Goal: Transaction & Acquisition: Purchase product/service

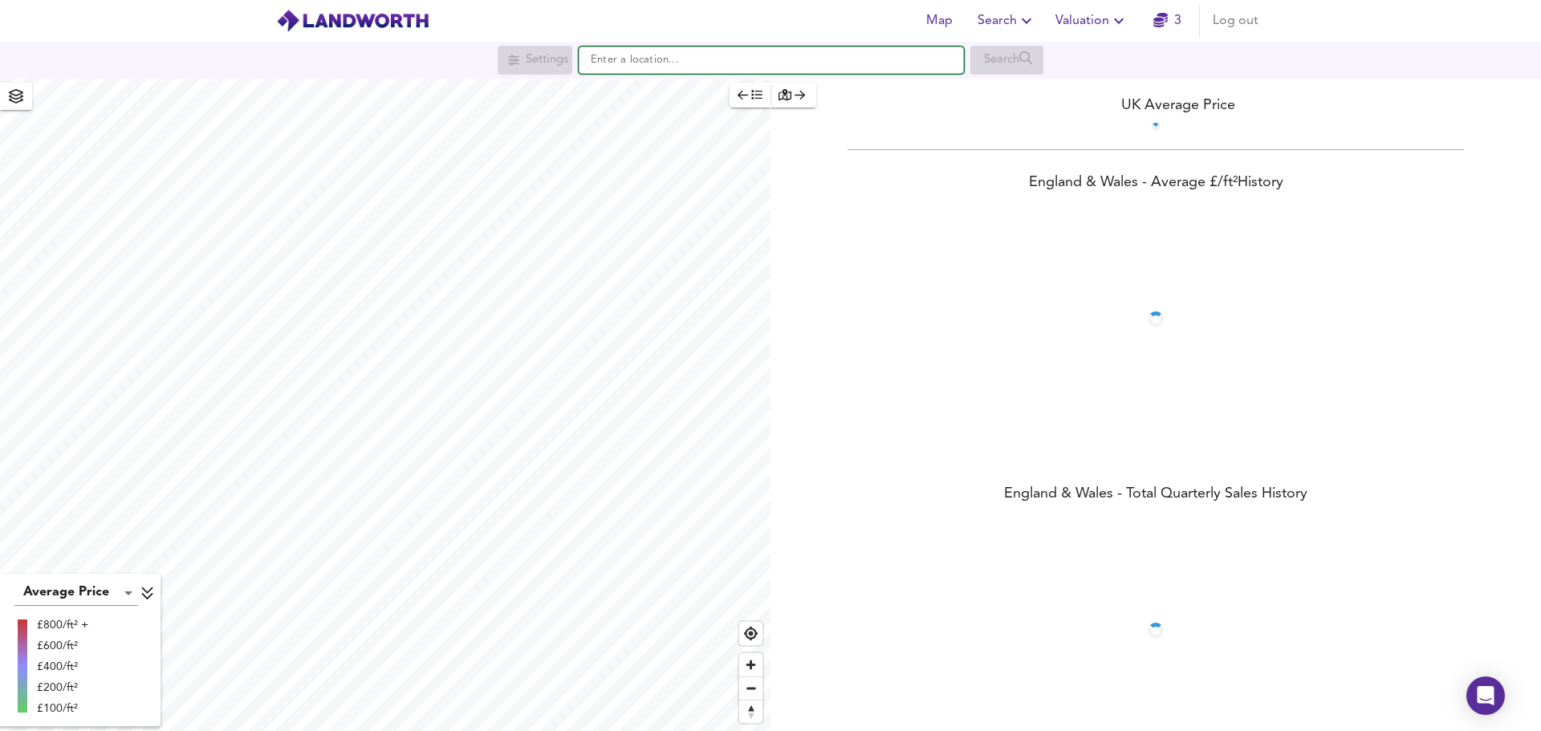
click at [698, 58] on input "text" at bounding box center [771, 60] width 385 height 27
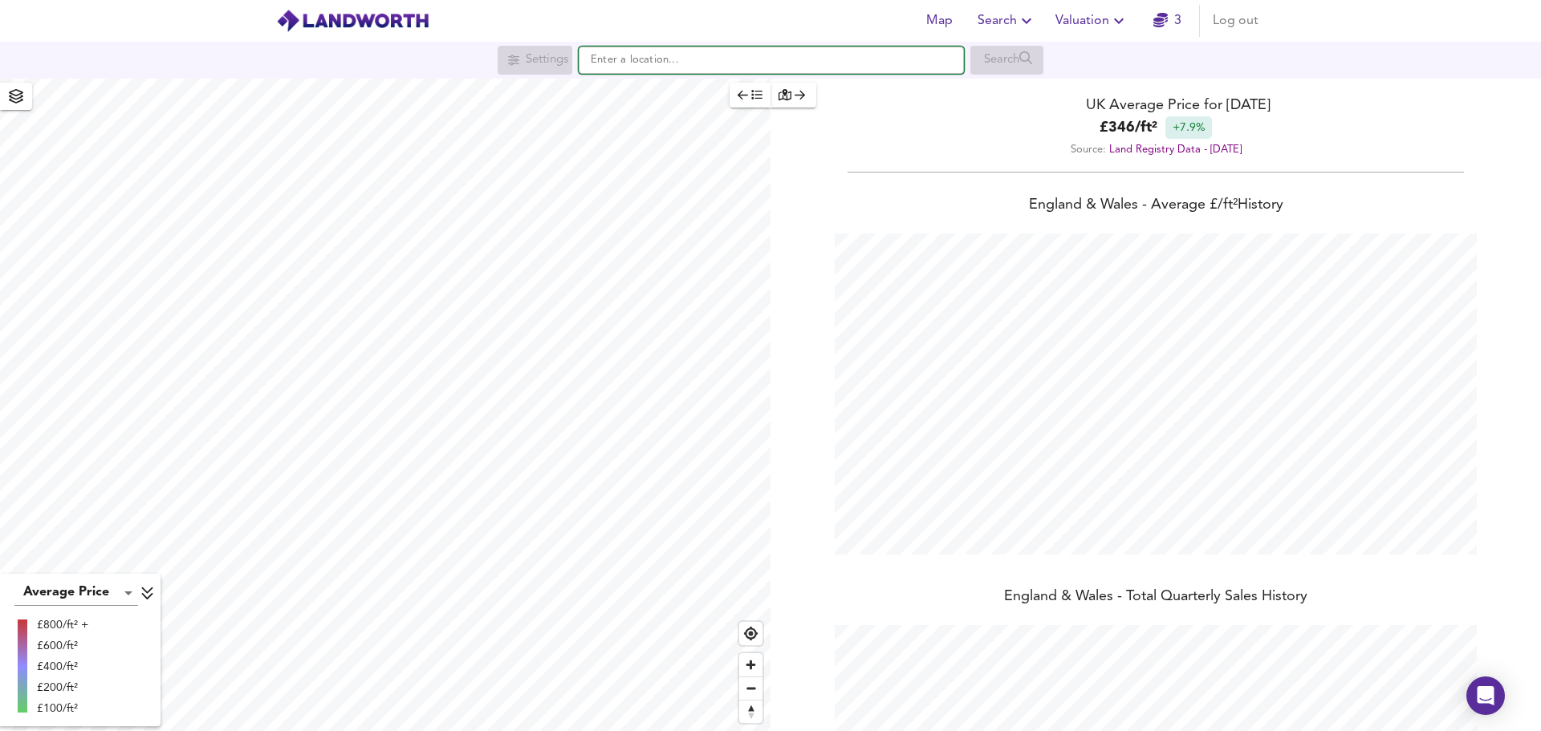
scroll to position [731, 1541]
type input "c"
type input "[PERSON_NAME], The Royal Town of [PERSON_NAME][GEOGRAPHIC_DATA], [GEOGRAPHIC_DA…"
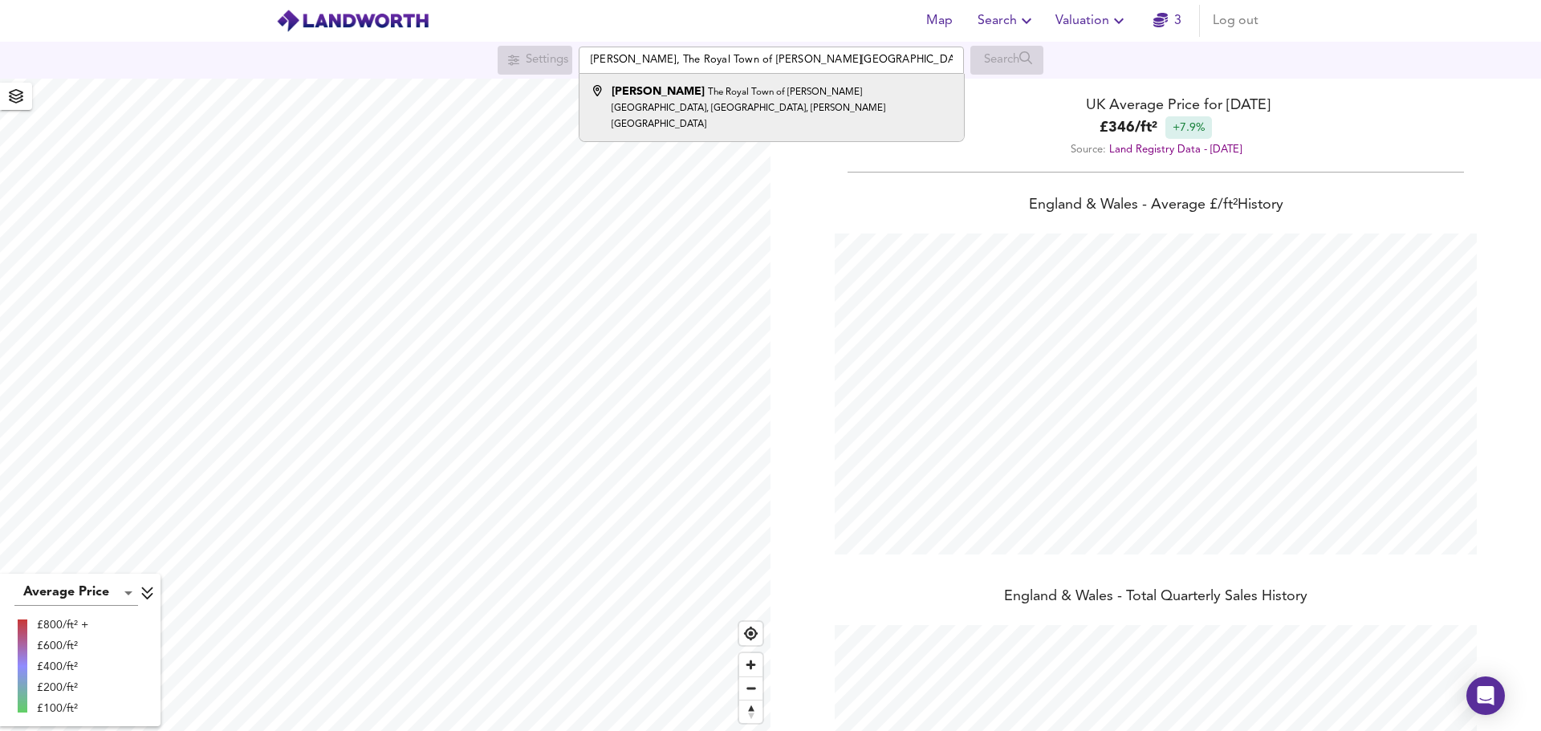
click at [690, 126] on ul "[PERSON_NAME] The Royal Town of [PERSON_NAME][GEOGRAPHIC_DATA], [GEOGRAPHIC_DAT…" at bounding box center [771, 108] width 385 height 68
click at [698, 103] on div "[PERSON_NAME] The Royal Town of [PERSON_NAME][GEOGRAPHIC_DATA], [GEOGRAPHIC_DAT…" at bounding box center [782, 107] width 340 height 48
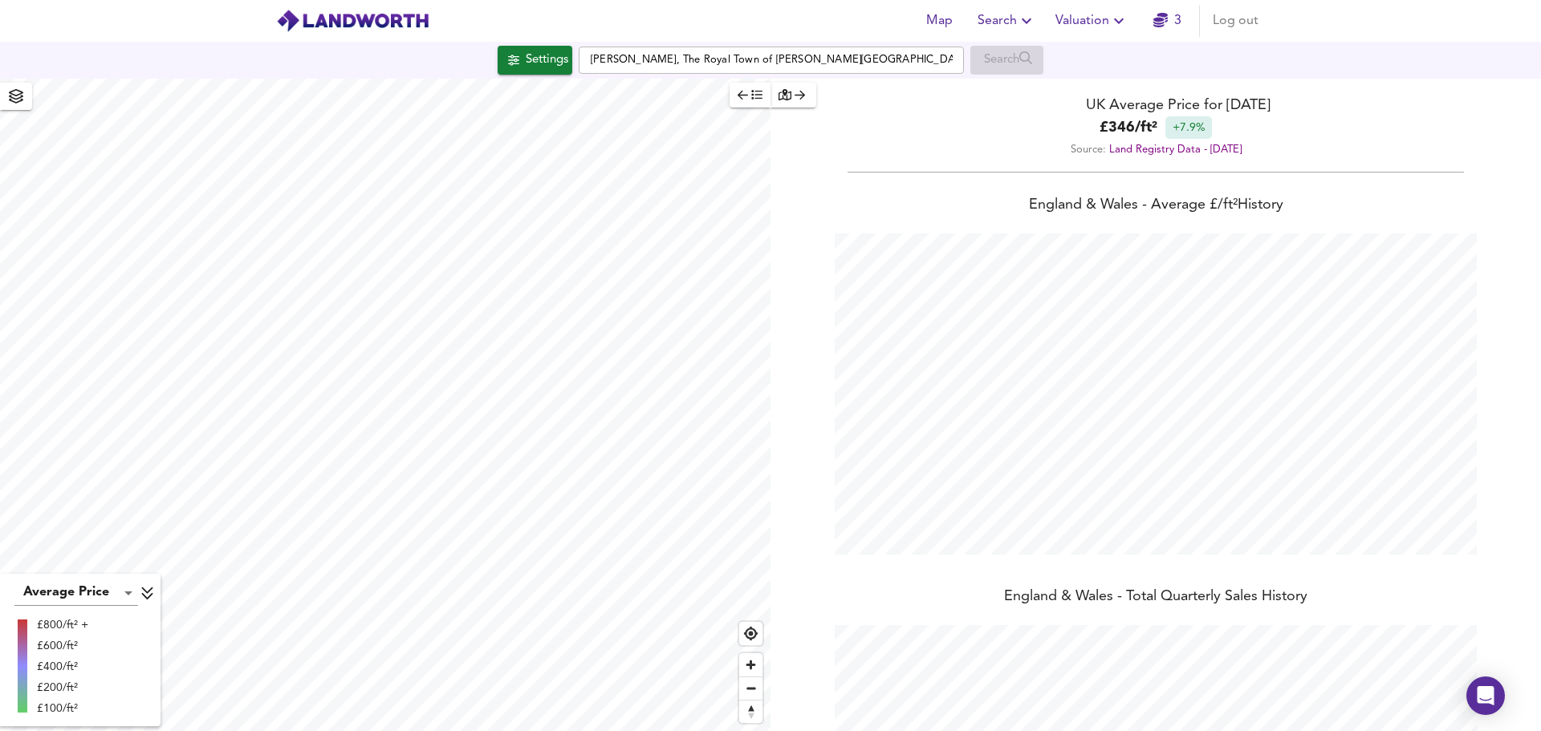
checkbox input "false"
checkbox input "true"
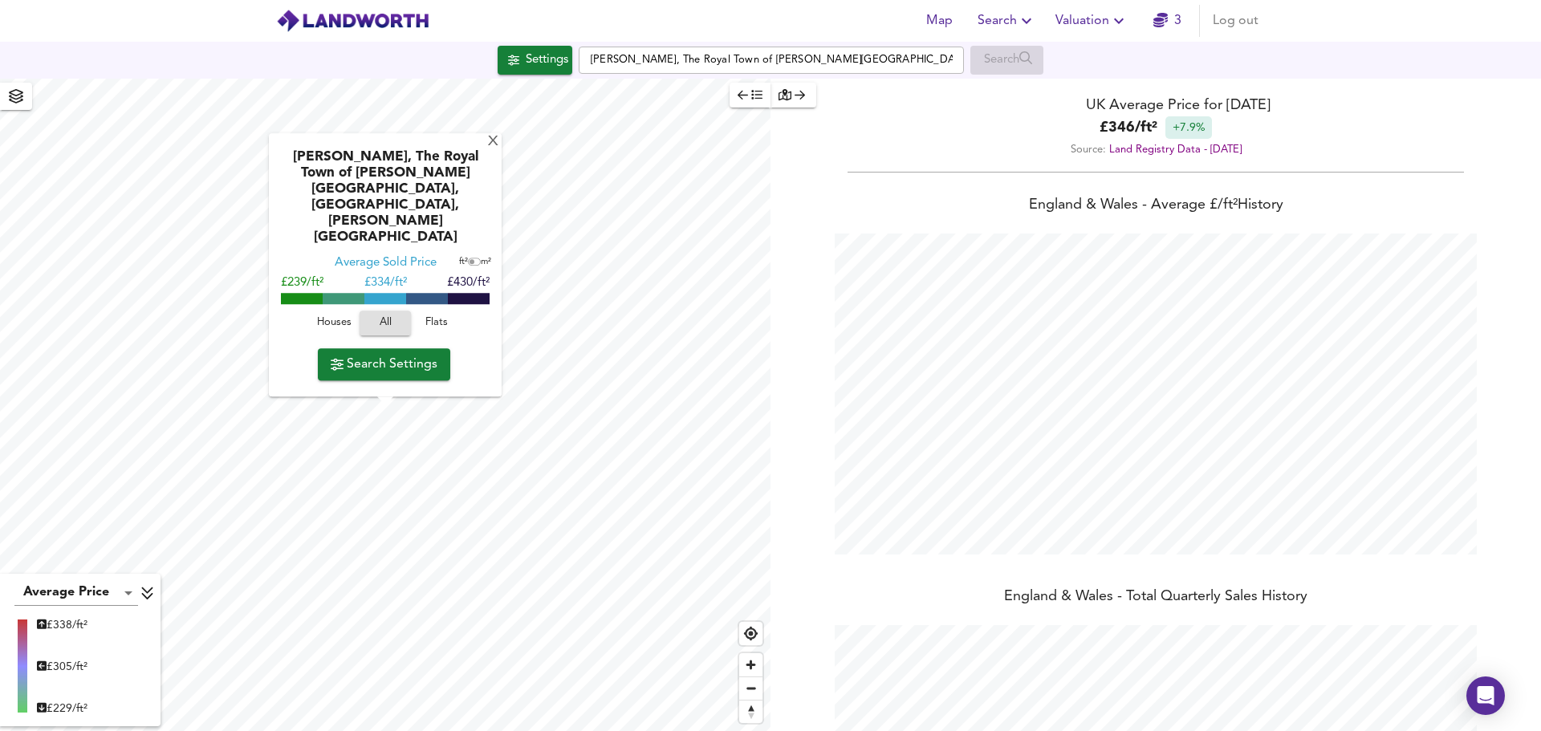
click at [333, 317] on span "Houses" at bounding box center [333, 324] width 43 height 18
click at [495, 150] on div "X" at bounding box center [494, 142] width 14 height 15
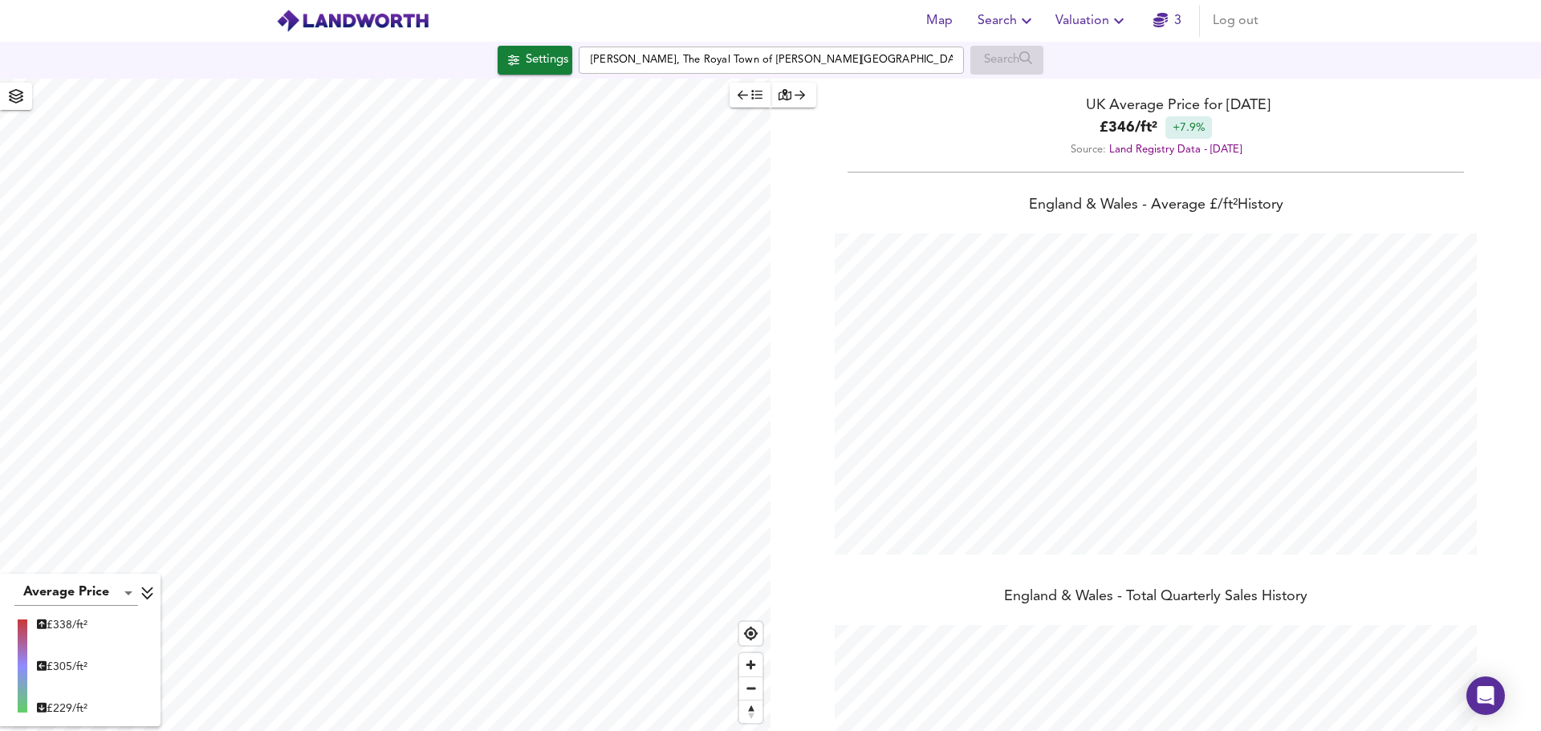
click at [786, 93] on icon "button" at bounding box center [785, 94] width 13 height 11
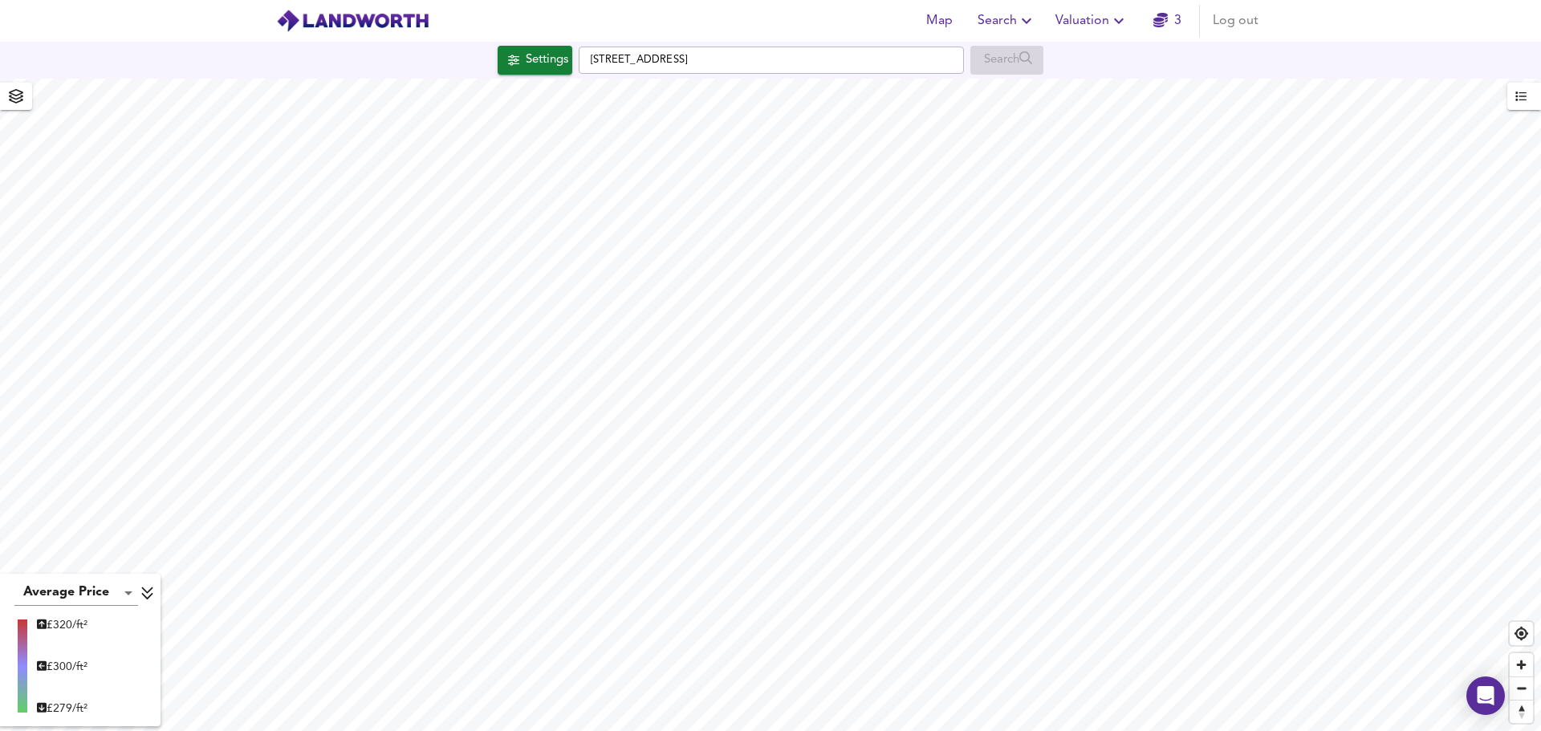
click at [508, 57] on icon "button" at bounding box center [513, 60] width 11 height 10
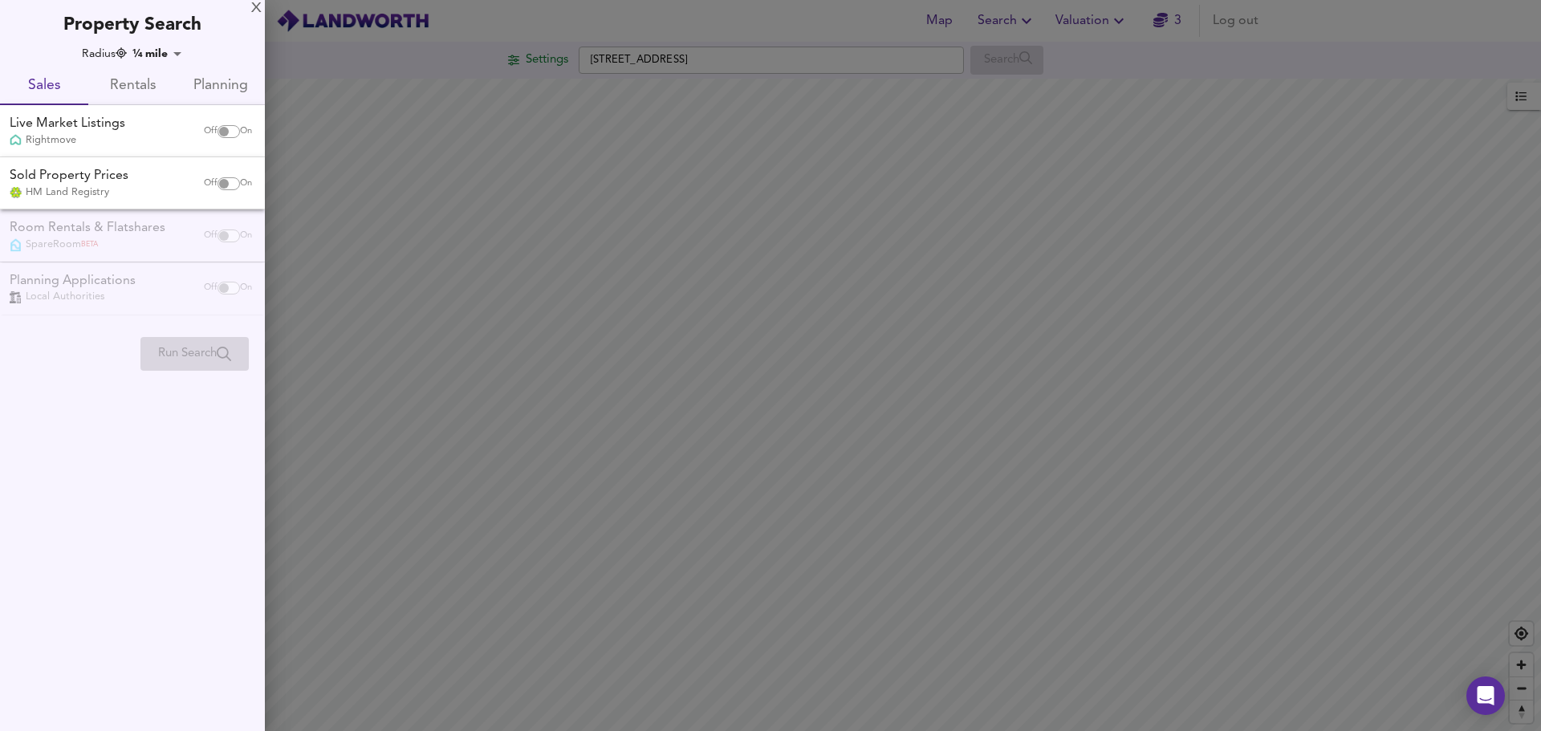
click at [220, 126] on input "checkbox" at bounding box center [224, 131] width 39 height 13
checkbox input "true"
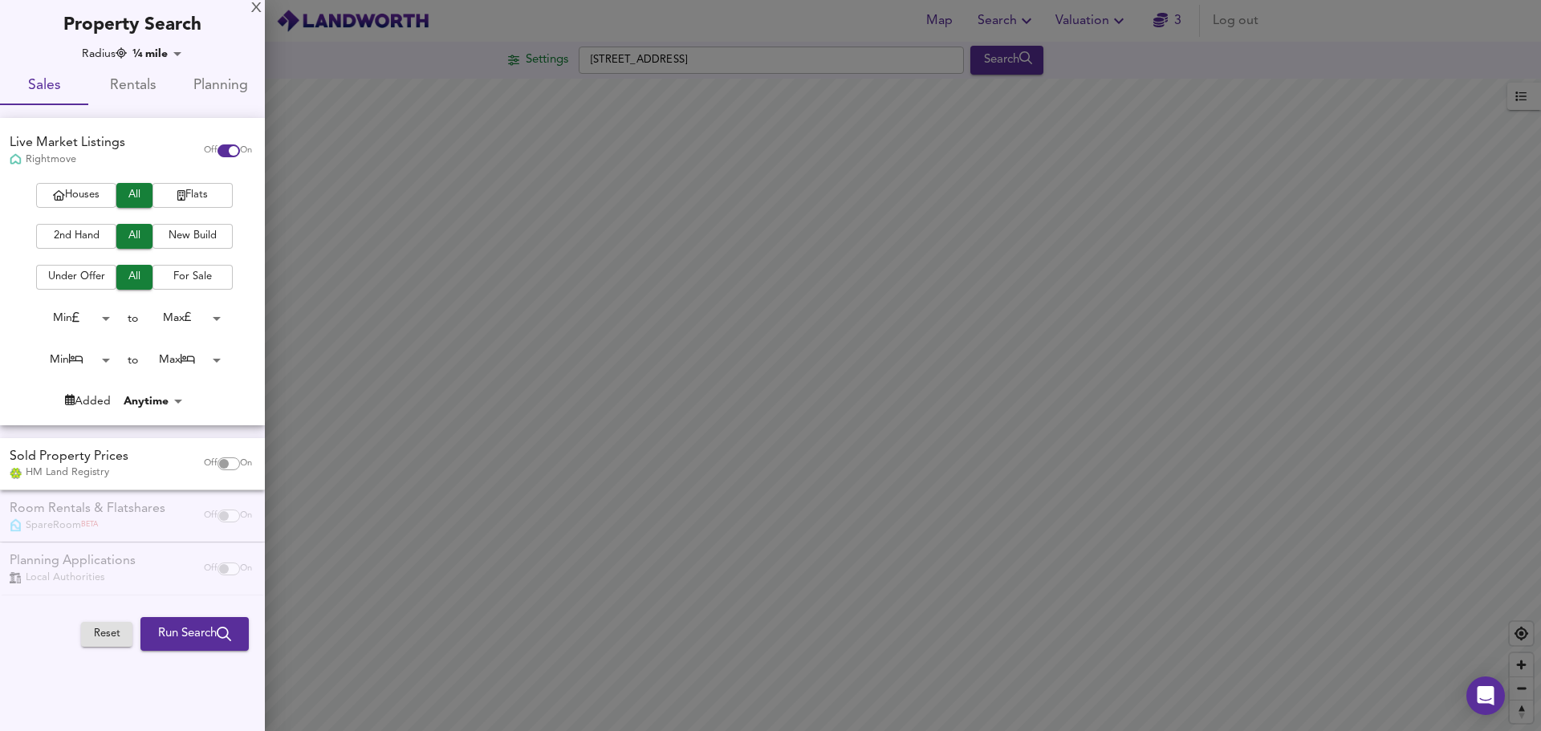
click at [104, 191] on span "Houses" at bounding box center [76, 195] width 64 height 18
click at [96, 230] on span "2nd Hand" at bounding box center [76, 236] width 64 height 18
click at [100, 360] on body "Map Search Valuation 3 Log out Settings [GEOGRAPHIC_DATA] 1NJ Search Average Pr…" at bounding box center [770, 365] width 1541 height 731
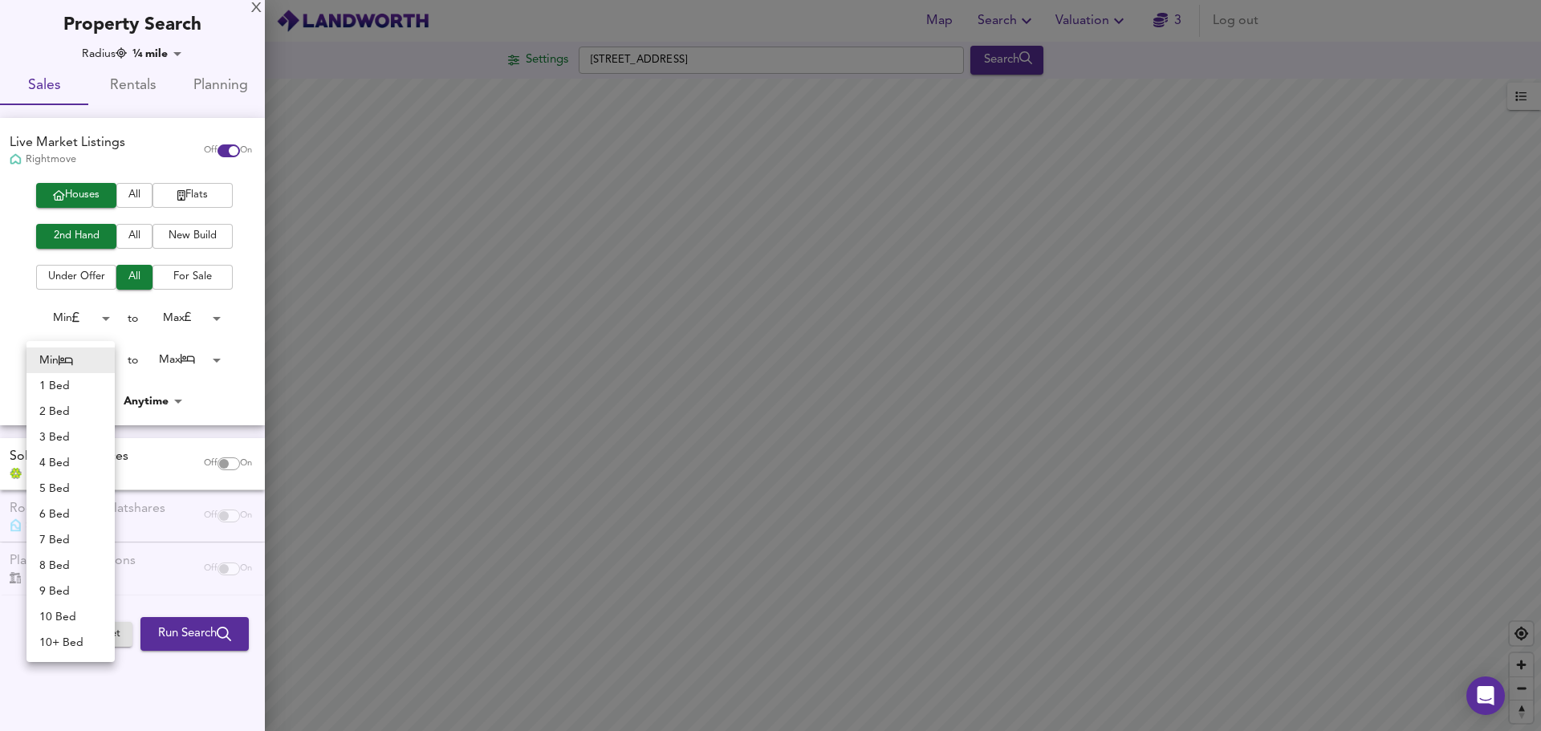
click at [67, 429] on li "3 Bed" at bounding box center [70, 438] width 88 height 26
type input "3"
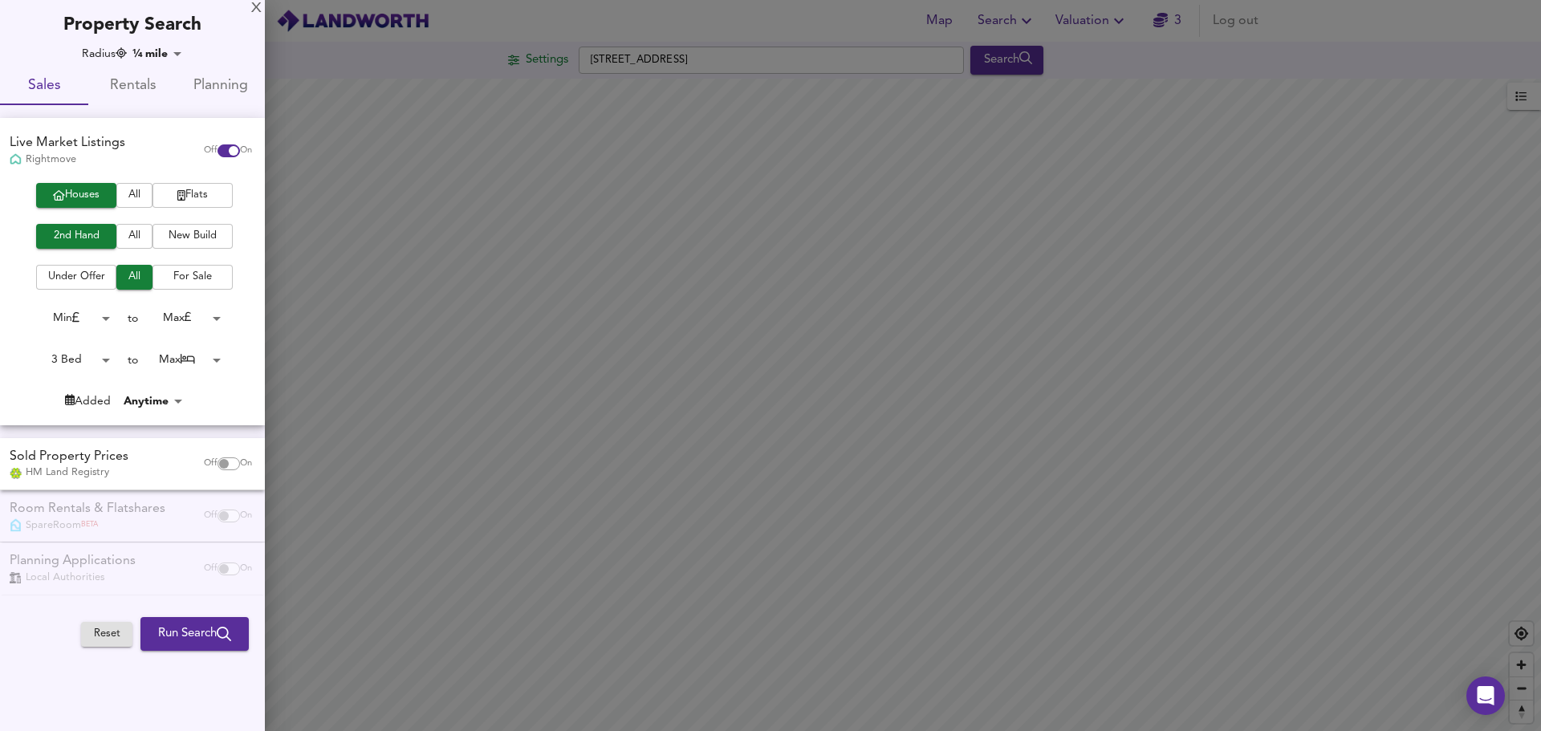
click at [223, 316] on body "Map Search Valuation 3 Log out Settings [GEOGRAPHIC_DATA] 1NJ Search Average Pr…" at bounding box center [770, 365] width 1541 height 731
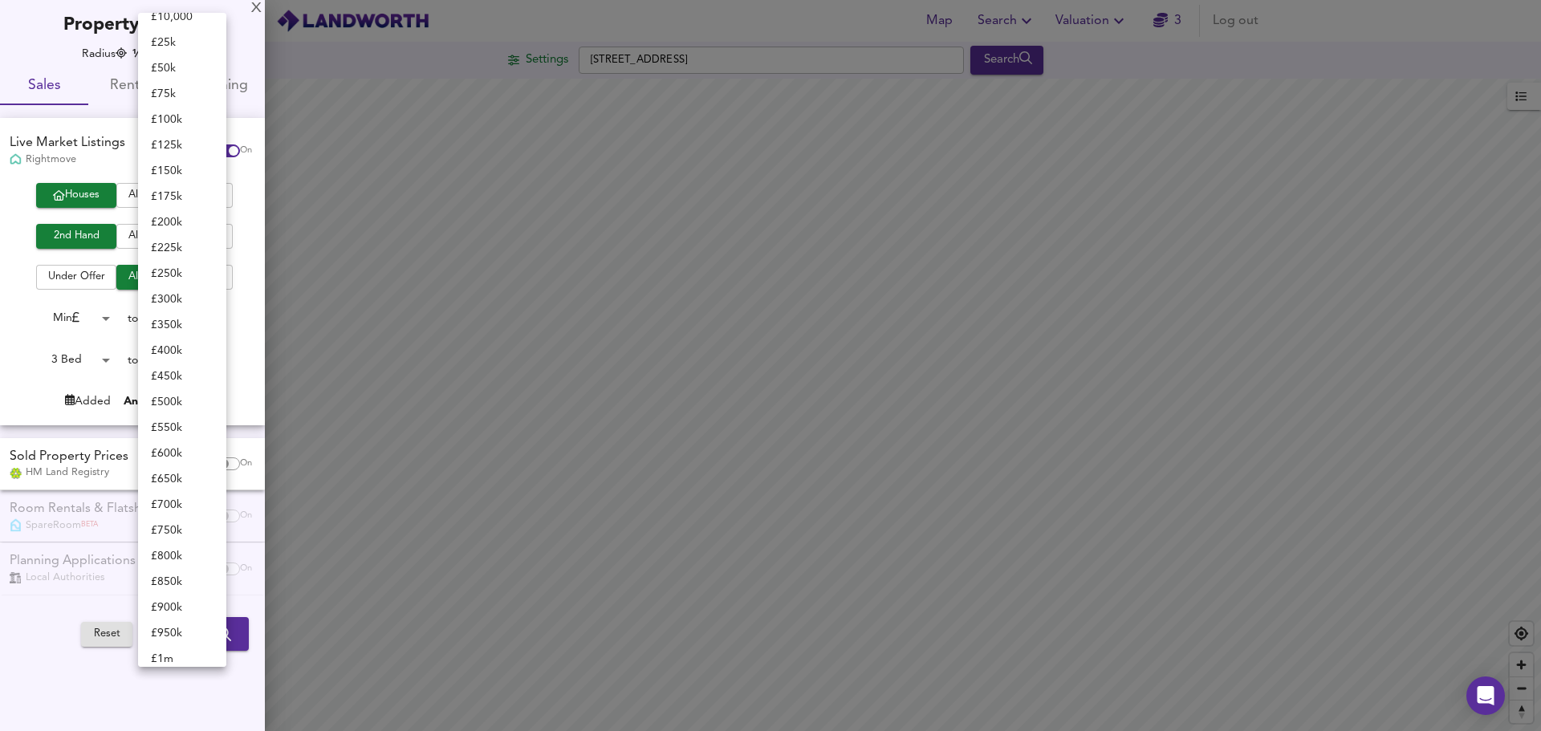
scroll to position [80, 0]
click at [170, 315] on li "£ 400k" at bounding box center [182, 312] width 88 height 26
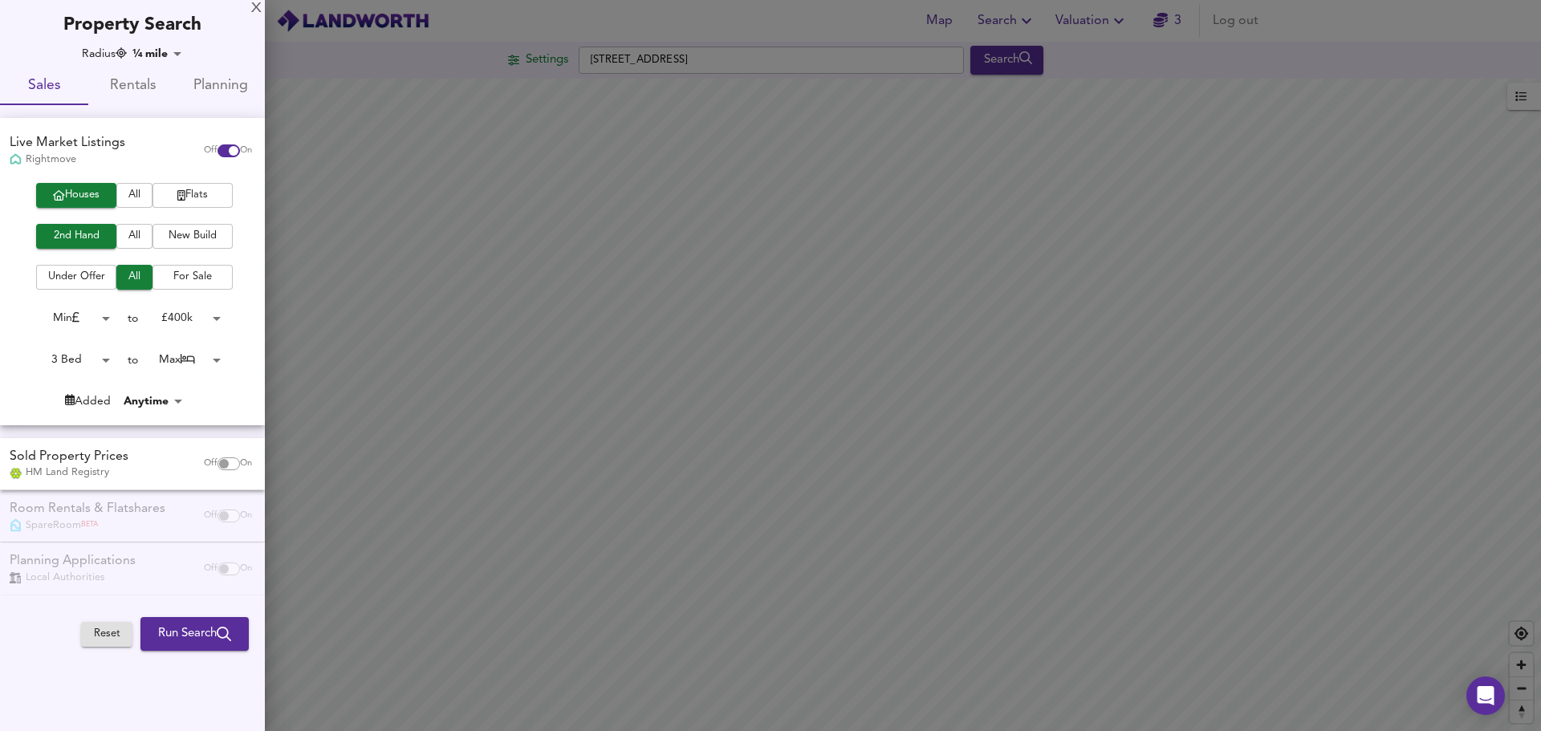
click at [187, 319] on body "Map Search Valuation 3 Log out Settings [GEOGRAPHIC_DATA] 1NJ Search Average Pr…" at bounding box center [770, 365] width 1541 height 731
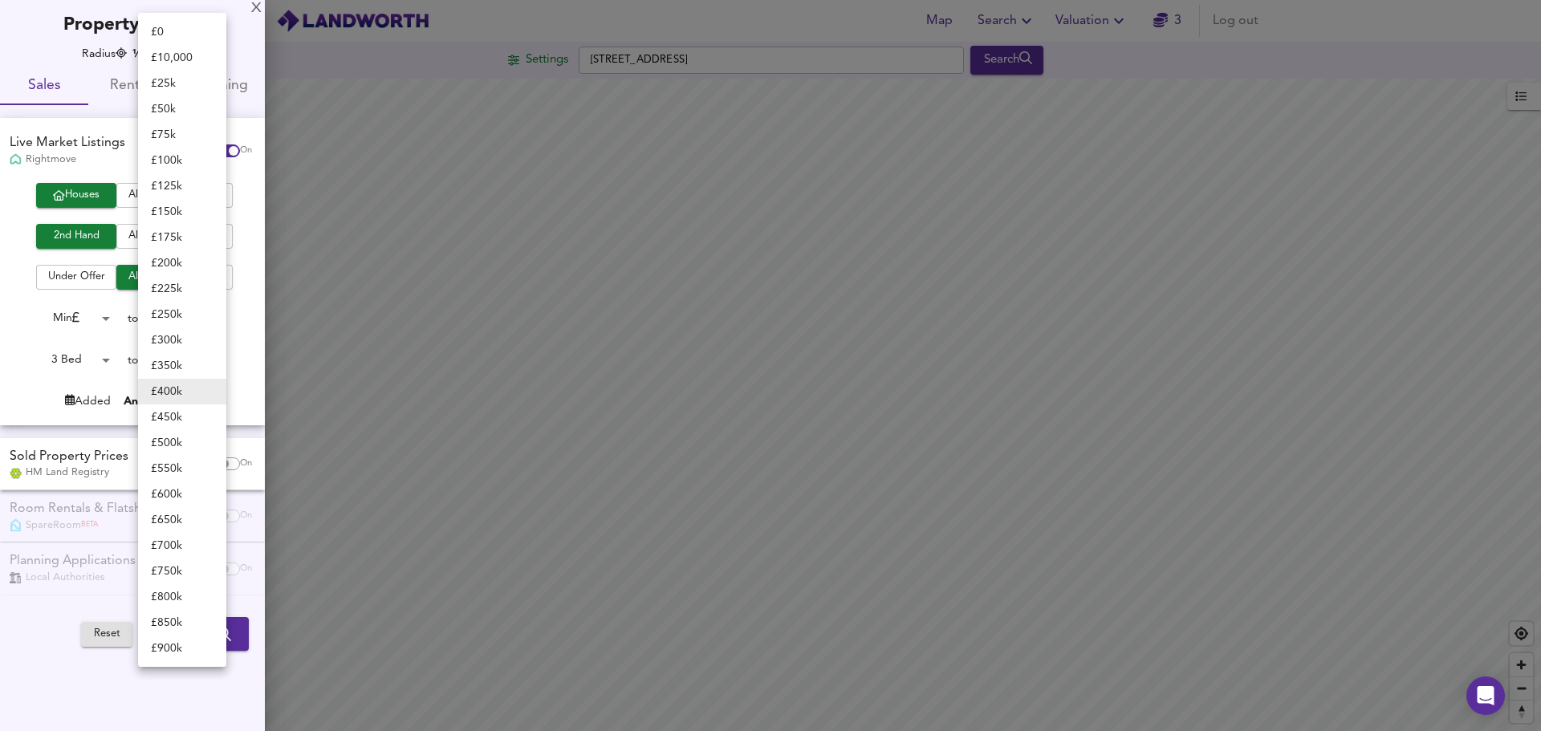
click at [185, 414] on li "£ 450k" at bounding box center [182, 418] width 88 height 26
type input "450000"
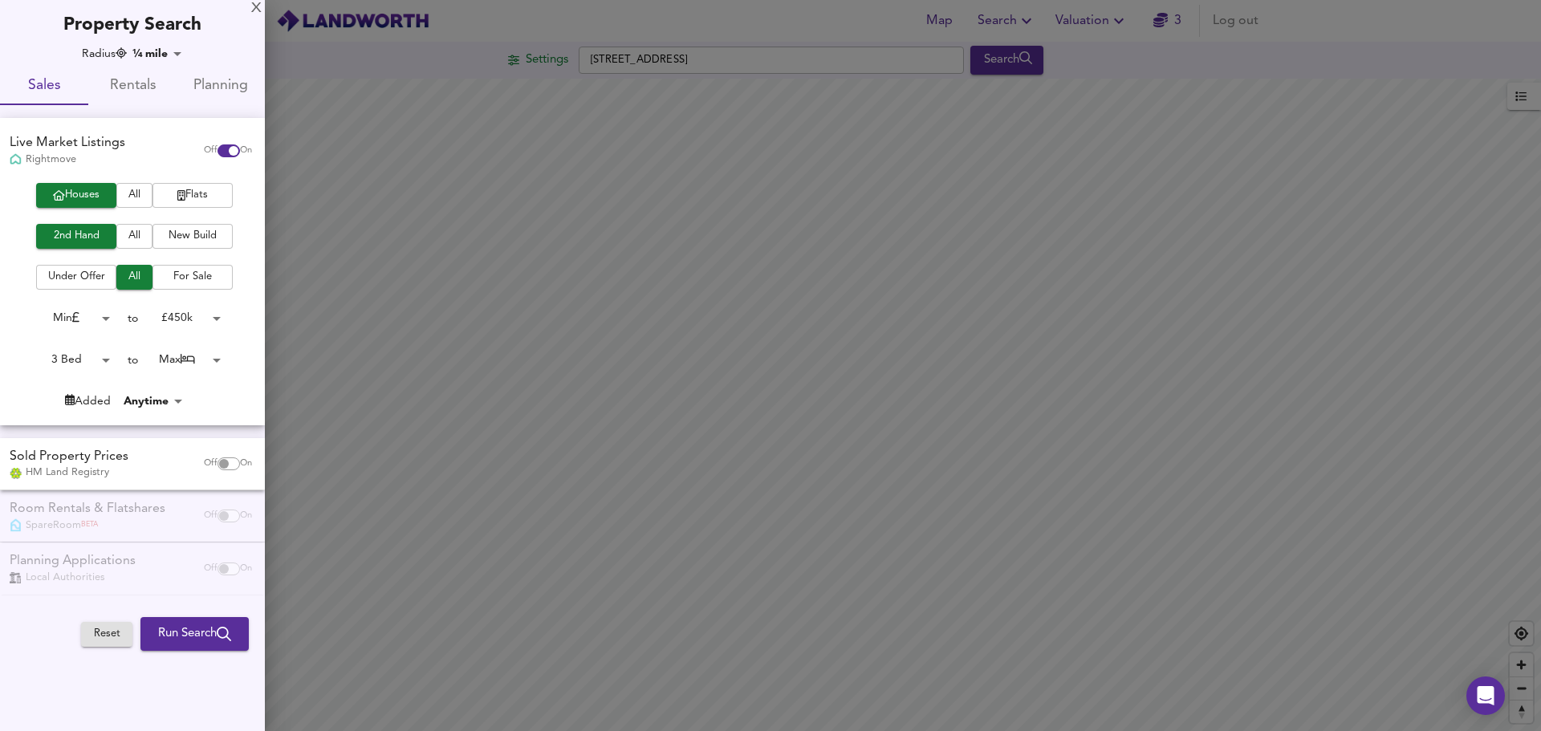
click at [83, 317] on body "Map Search Valuation 3 Log out Settings [GEOGRAPHIC_DATA] 1NJ Search Average Pr…" at bounding box center [770, 365] width 1541 height 731
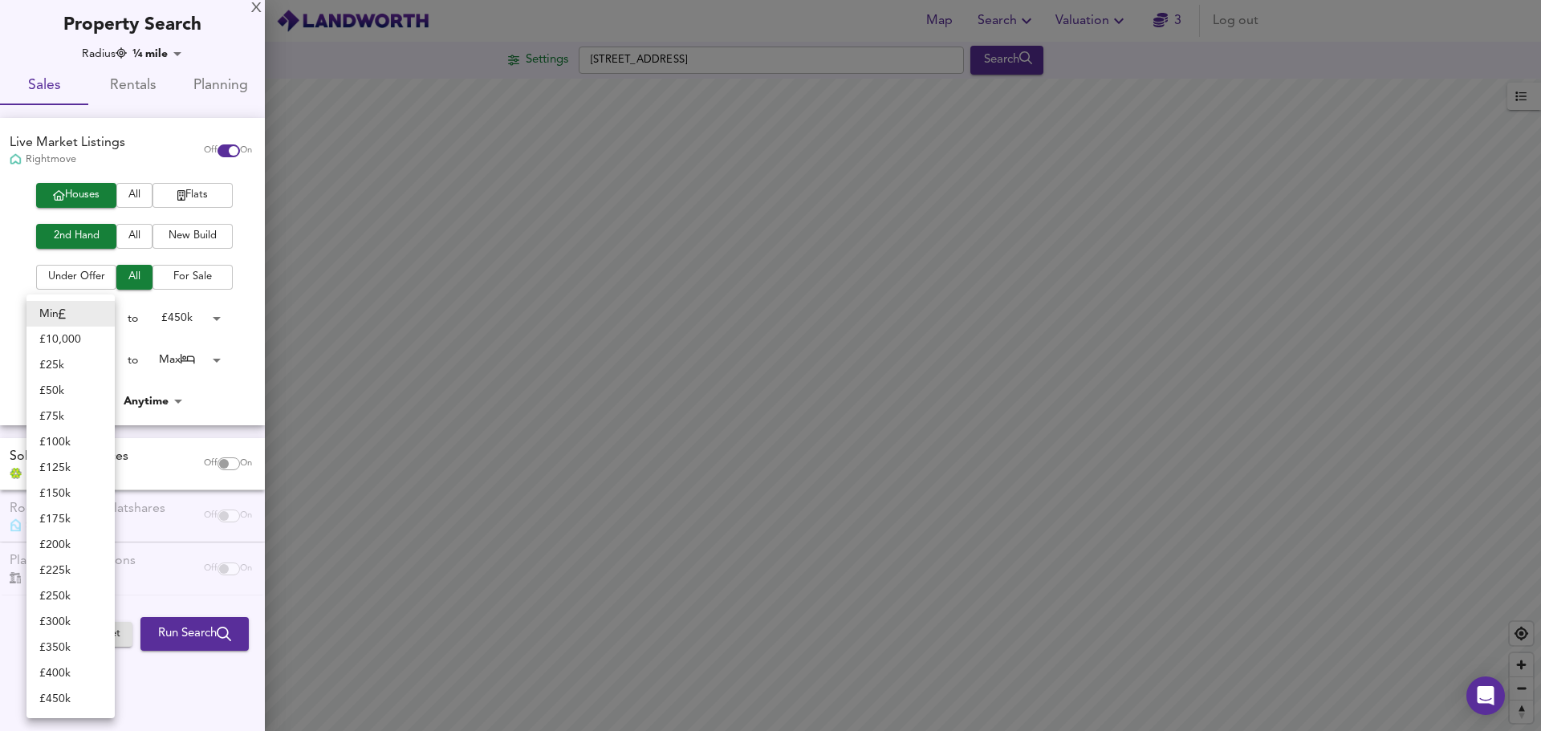
click at [249, 331] on div at bounding box center [770, 365] width 1541 height 731
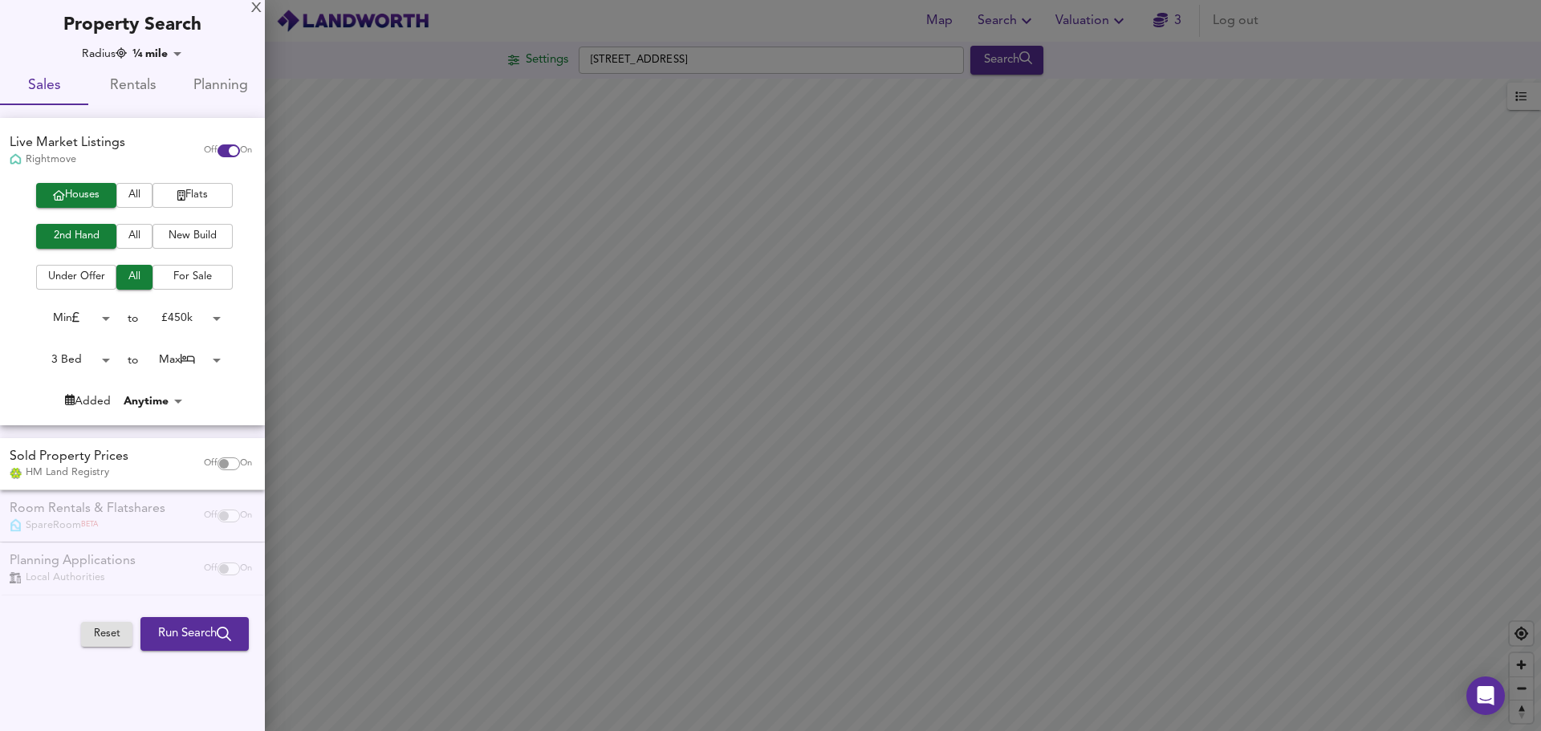
click at [205, 631] on span "Run Search" at bounding box center [194, 634] width 73 height 21
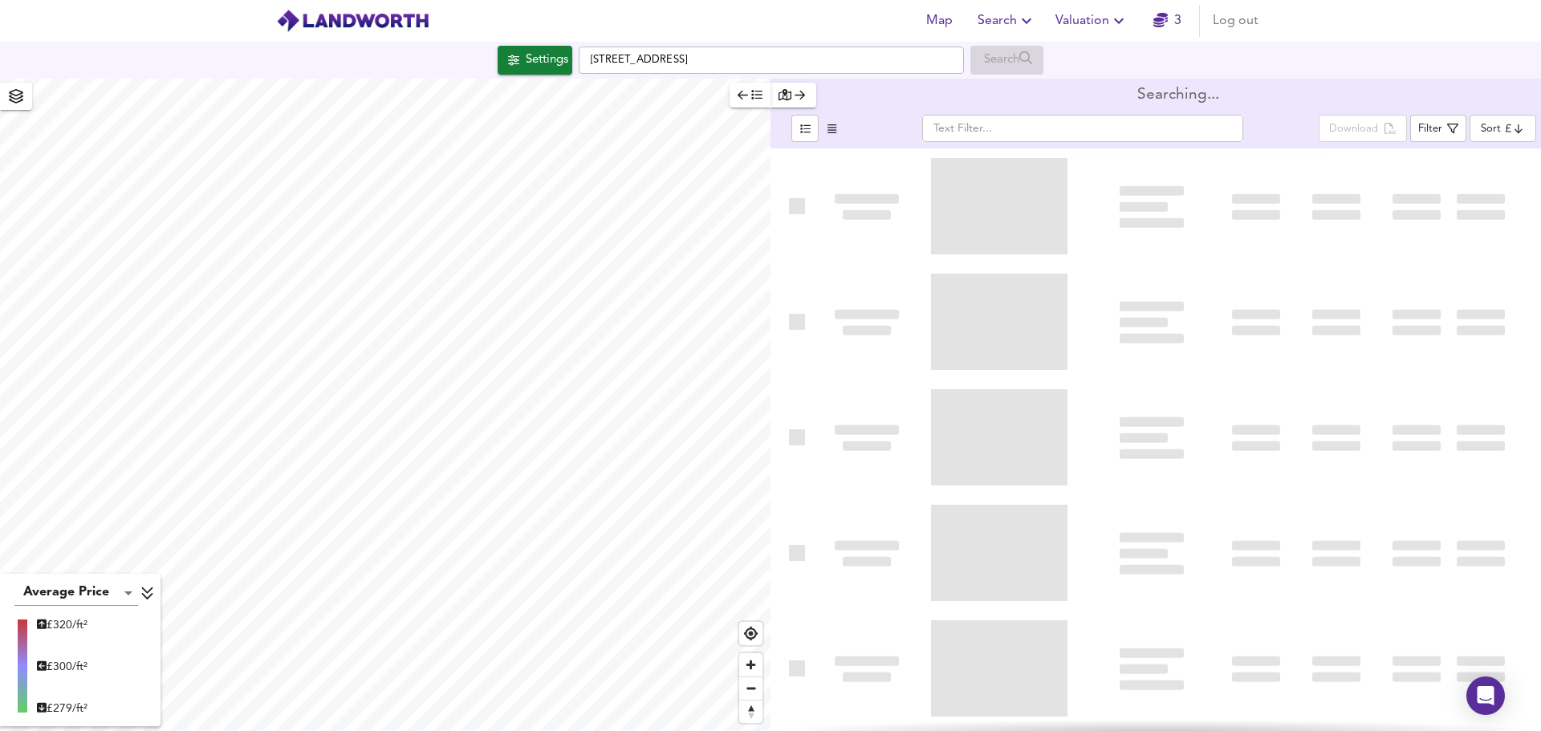
type input "bestdeal"
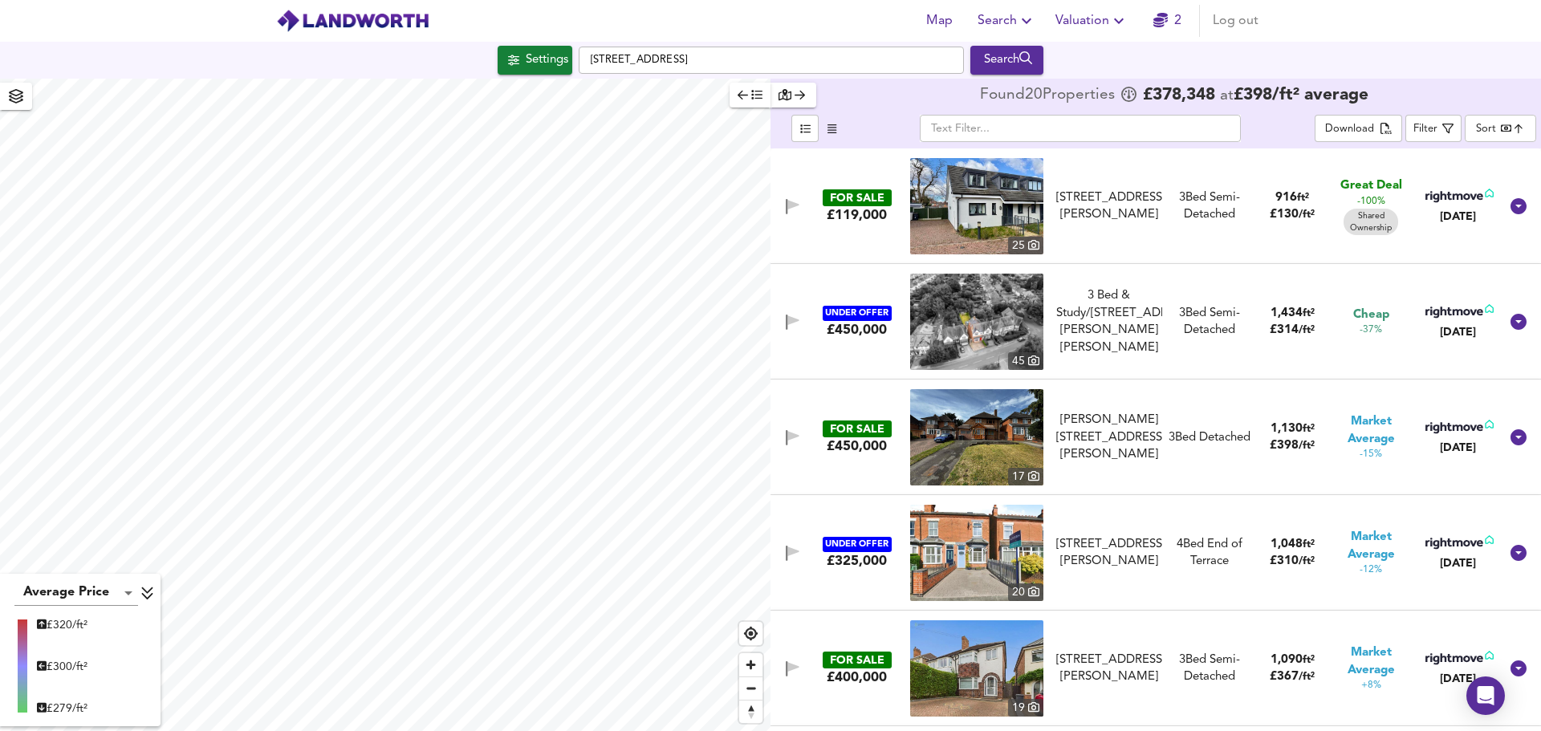
click at [845, 214] on div "£119,000" at bounding box center [857, 215] width 60 height 18
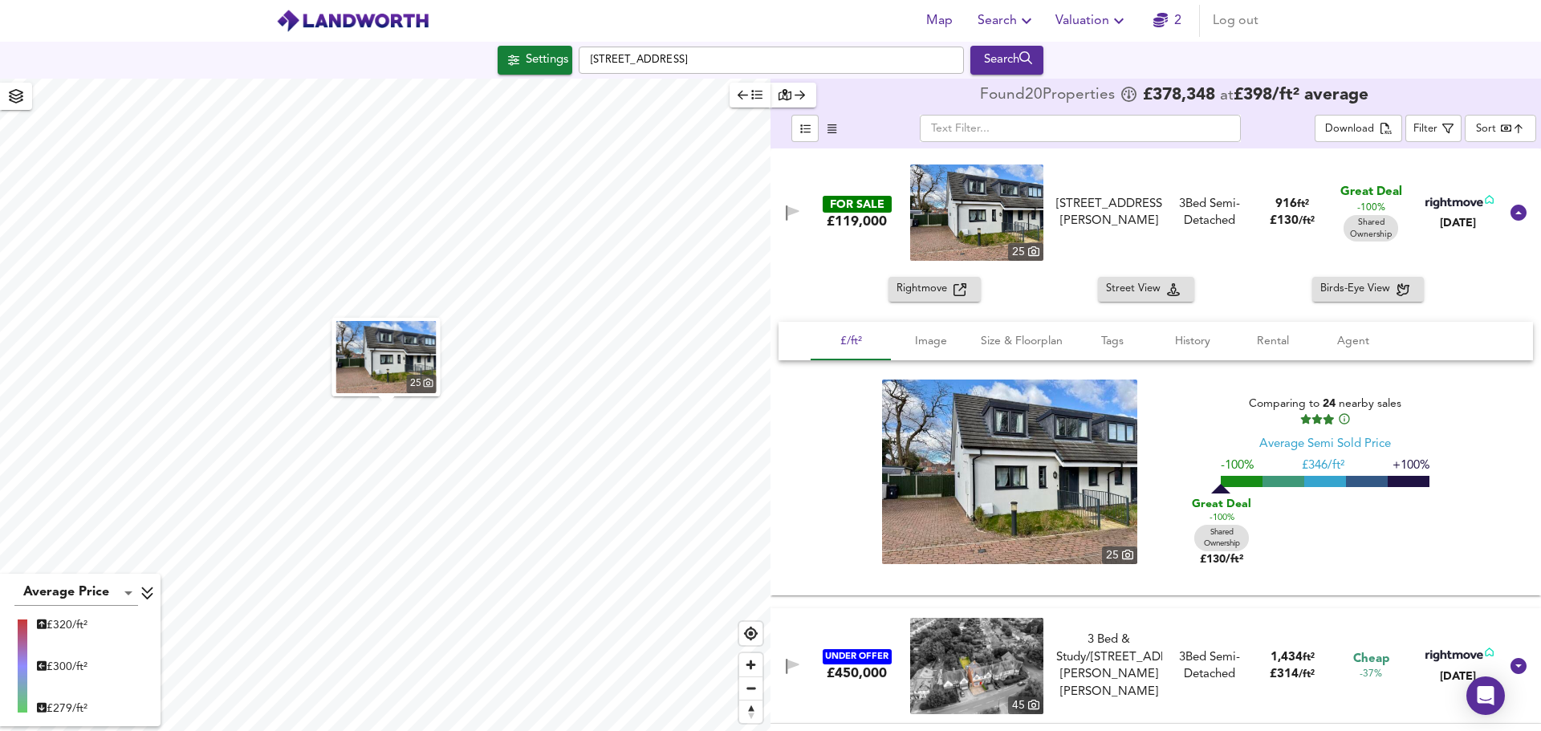
click at [1019, 470] on img at bounding box center [1009, 472] width 255 height 185
click at [1513, 220] on icon at bounding box center [1519, 213] width 16 height 16
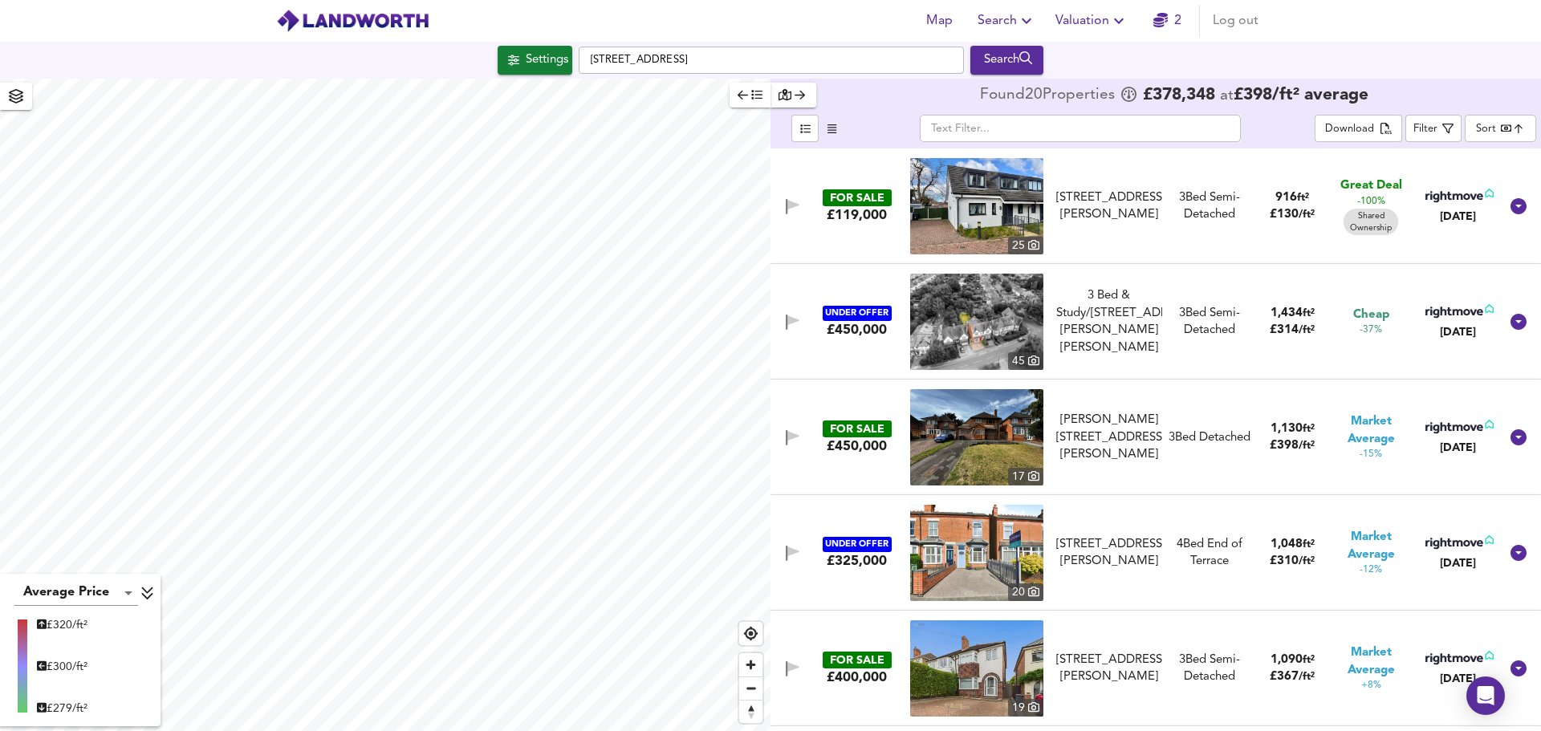
click at [853, 369] on div "UNDER OFFER £450,000 45 3 Bed & Study/Dressing Room, [PERSON_NAME][GEOGRAPHIC_D…" at bounding box center [1137, 322] width 726 height 96
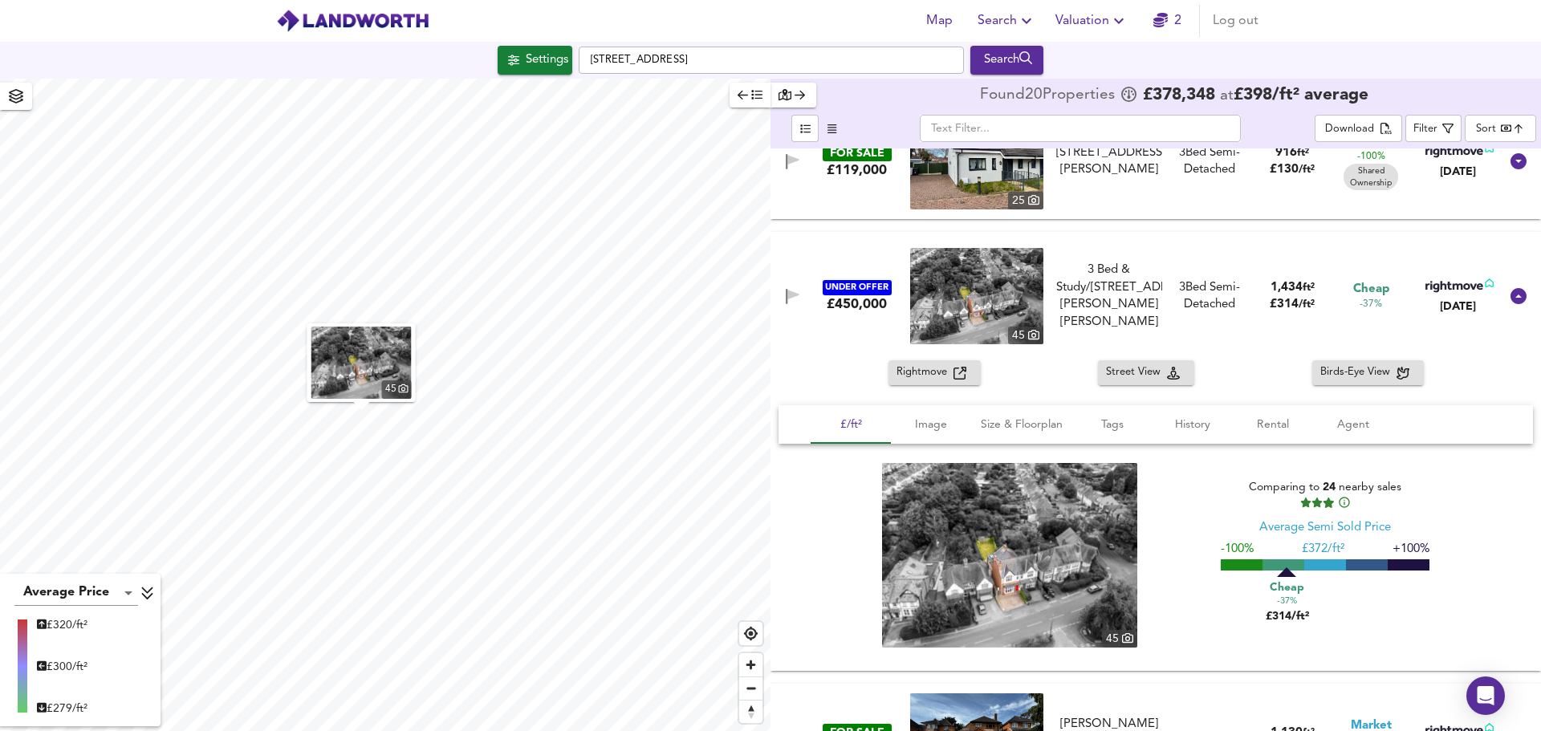
scroll to position [80, 0]
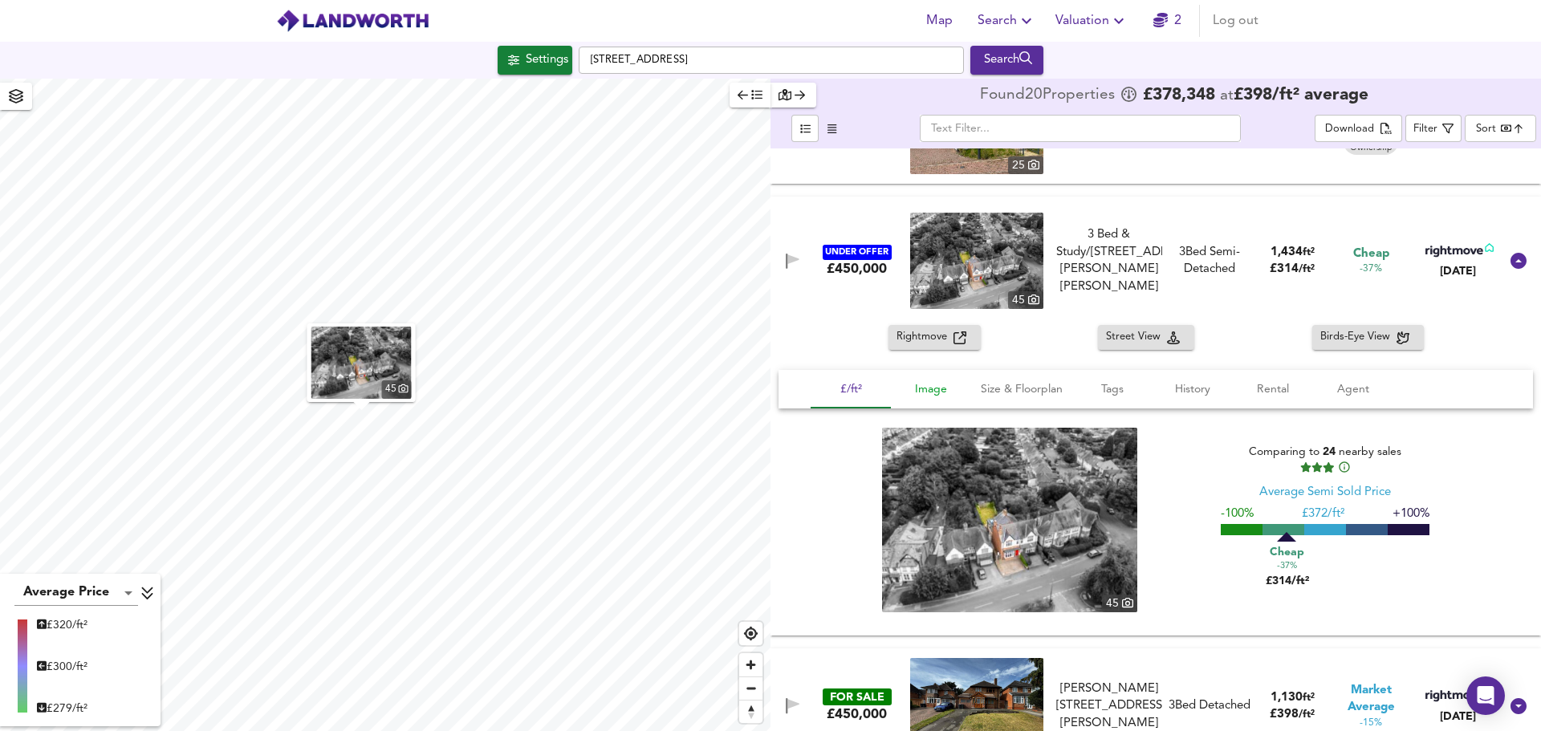
click at [933, 395] on span "Image" at bounding box center [931, 390] width 61 height 20
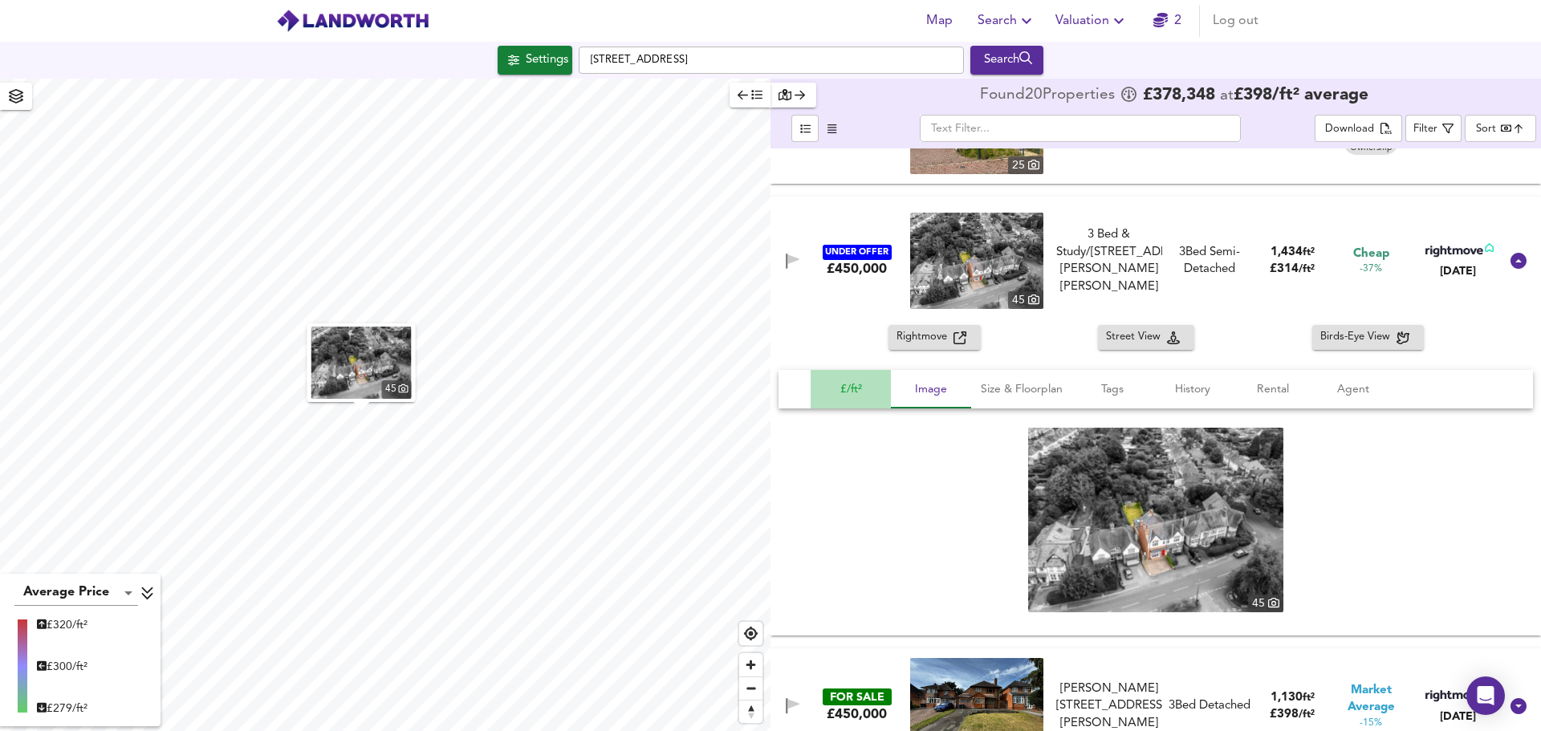
click at [850, 384] on span "£/ft²" at bounding box center [851, 390] width 61 height 20
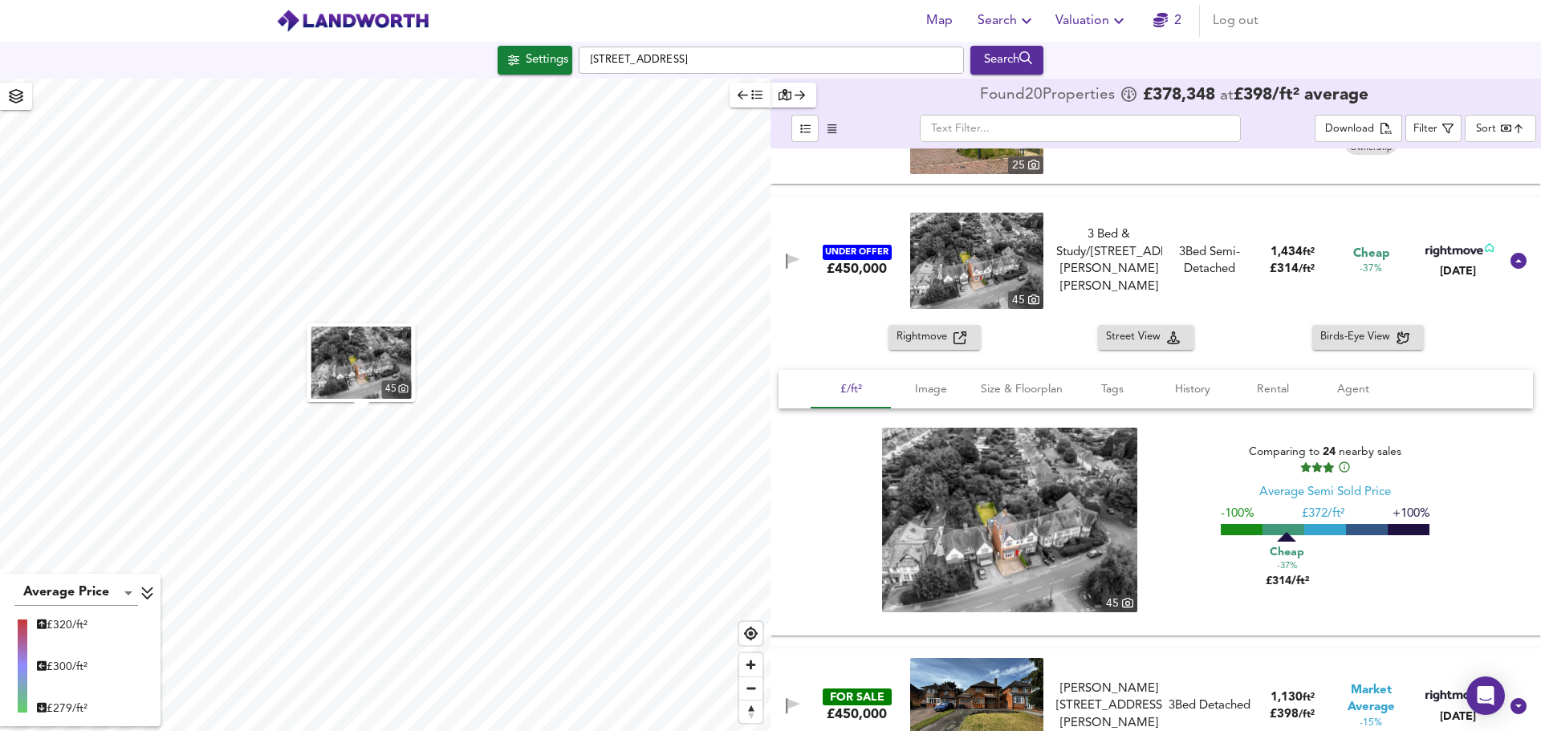
click at [1016, 494] on img at bounding box center [1009, 520] width 255 height 185
click at [837, 386] on span "£/ft²" at bounding box center [851, 390] width 61 height 20
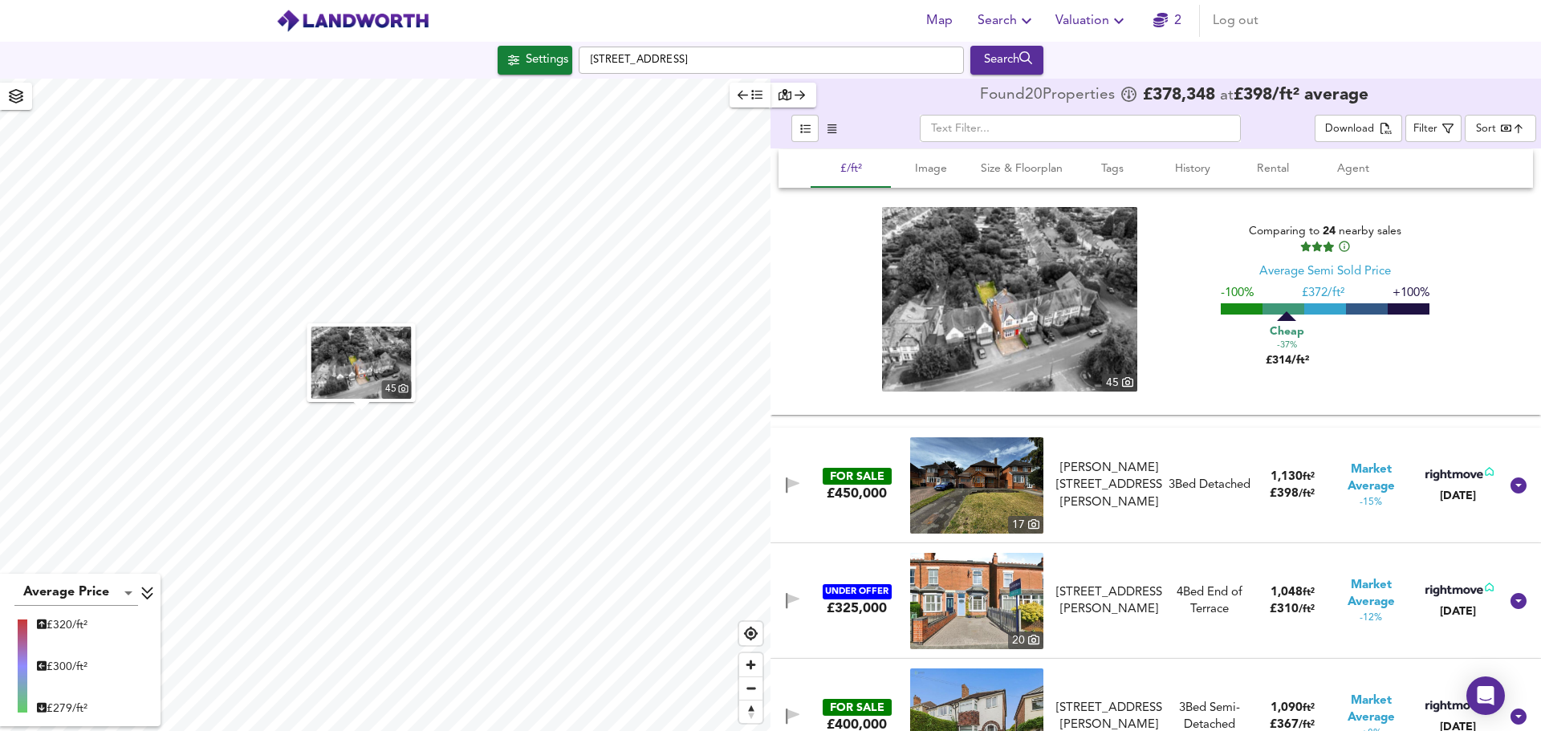
scroll to position [321, 0]
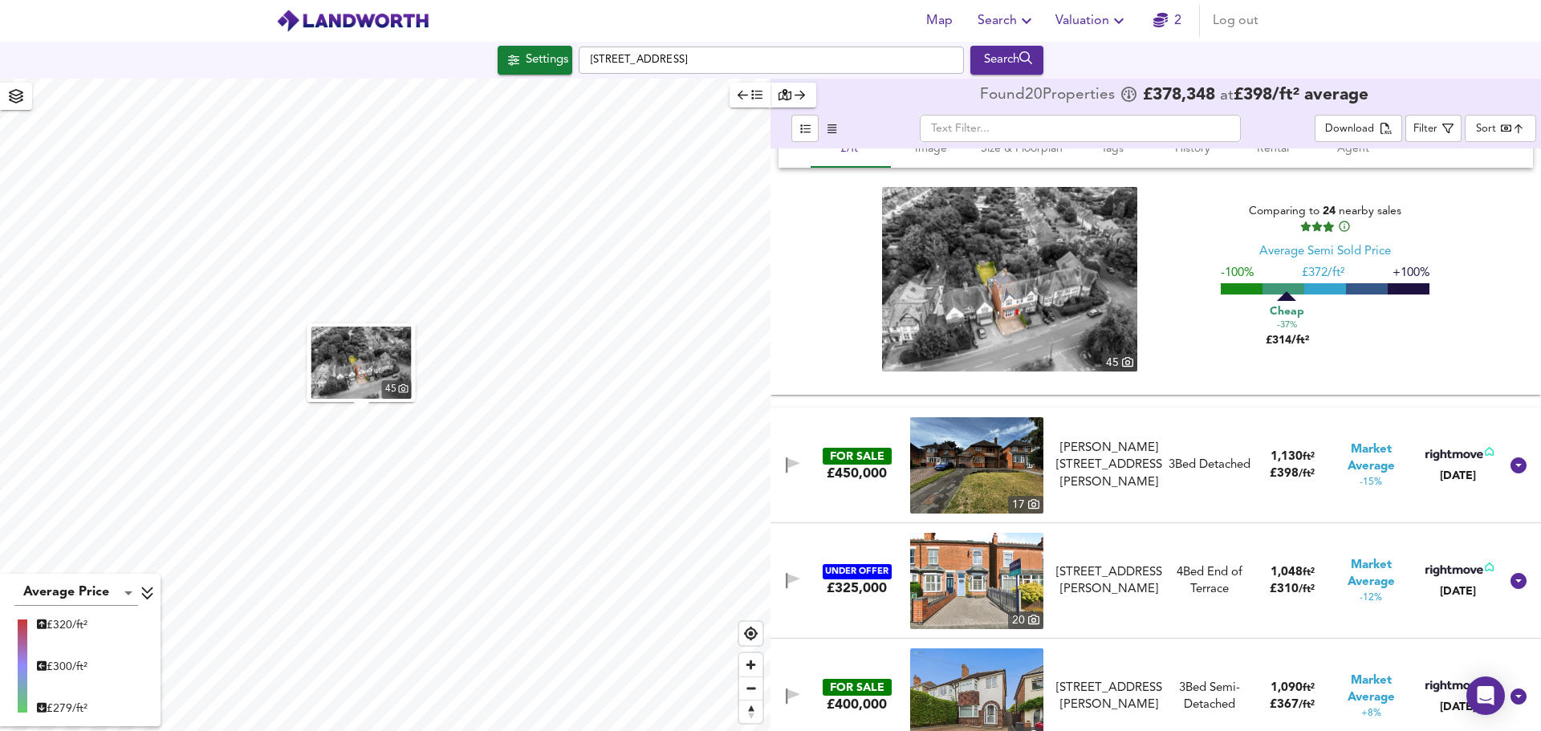
click at [854, 451] on div "FOR SALE" at bounding box center [857, 456] width 69 height 17
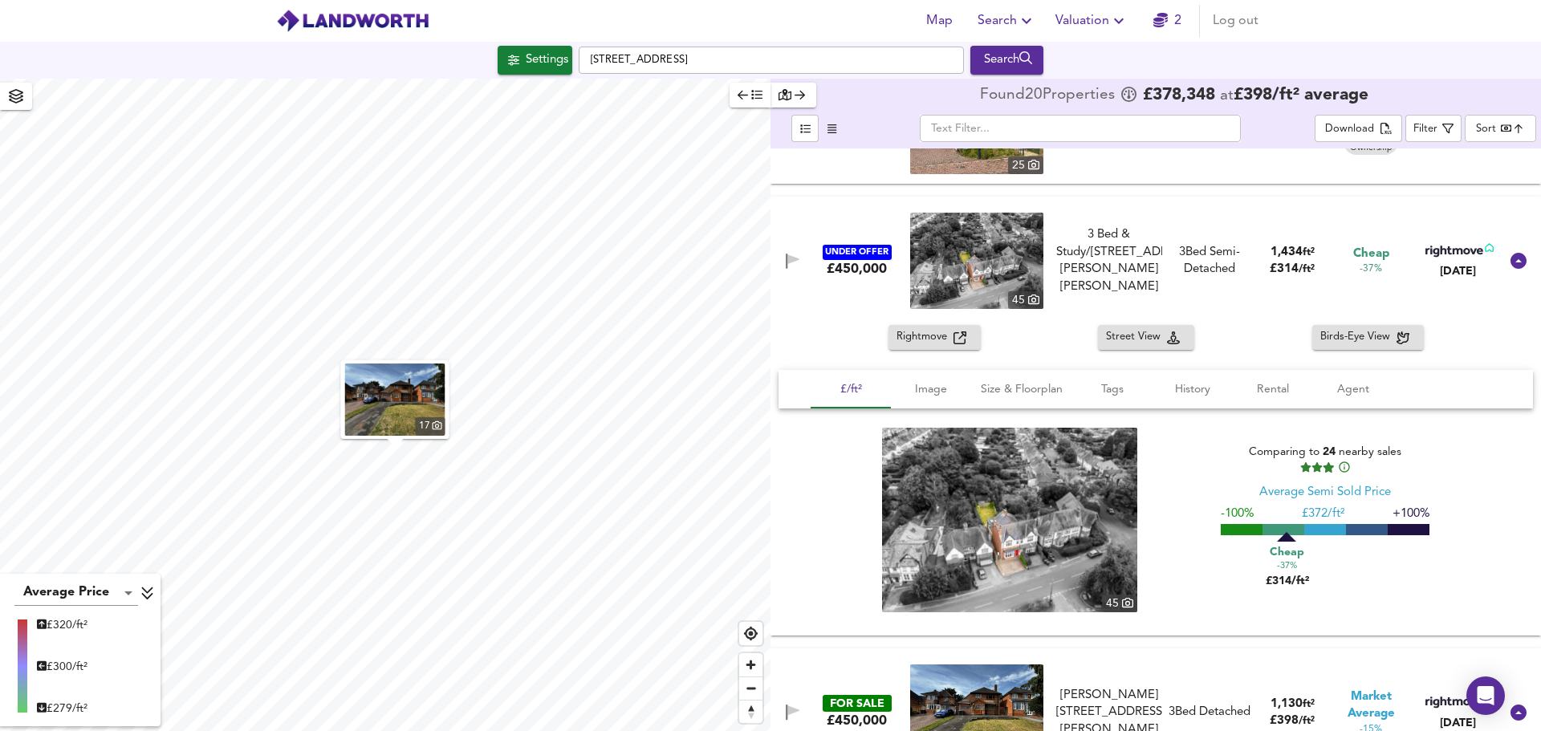
scroll to position [0, 0]
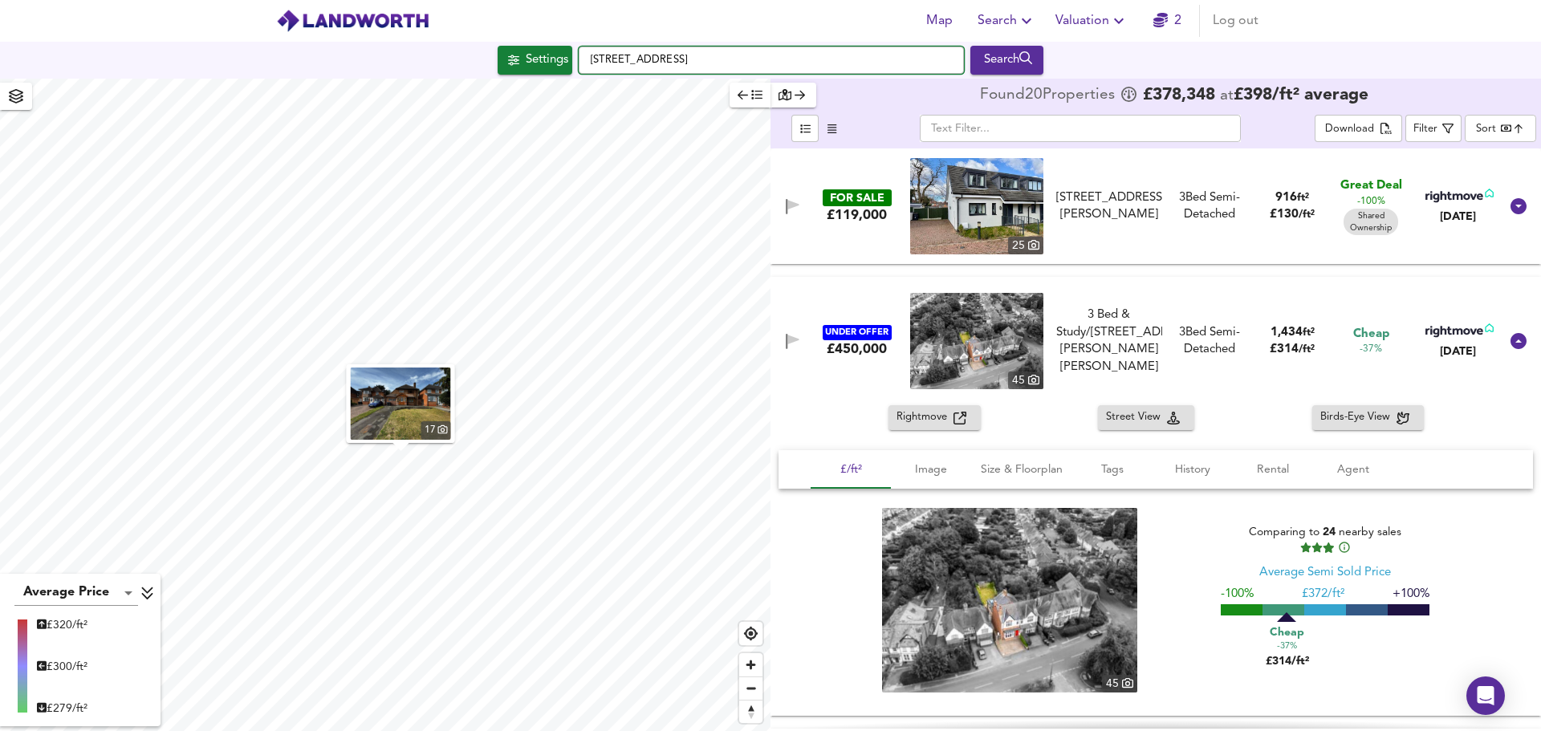
click at [738, 73] on input "[STREET_ADDRESS]" at bounding box center [771, 60] width 385 height 27
drag, startPoint x: 755, startPoint y: 67, endPoint x: 527, endPoint y: 56, distance: 227.4
click at [529, 56] on div "Settings [GEOGRAPHIC_DATA] Search" at bounding box center [770, 60] width 1541 height 29
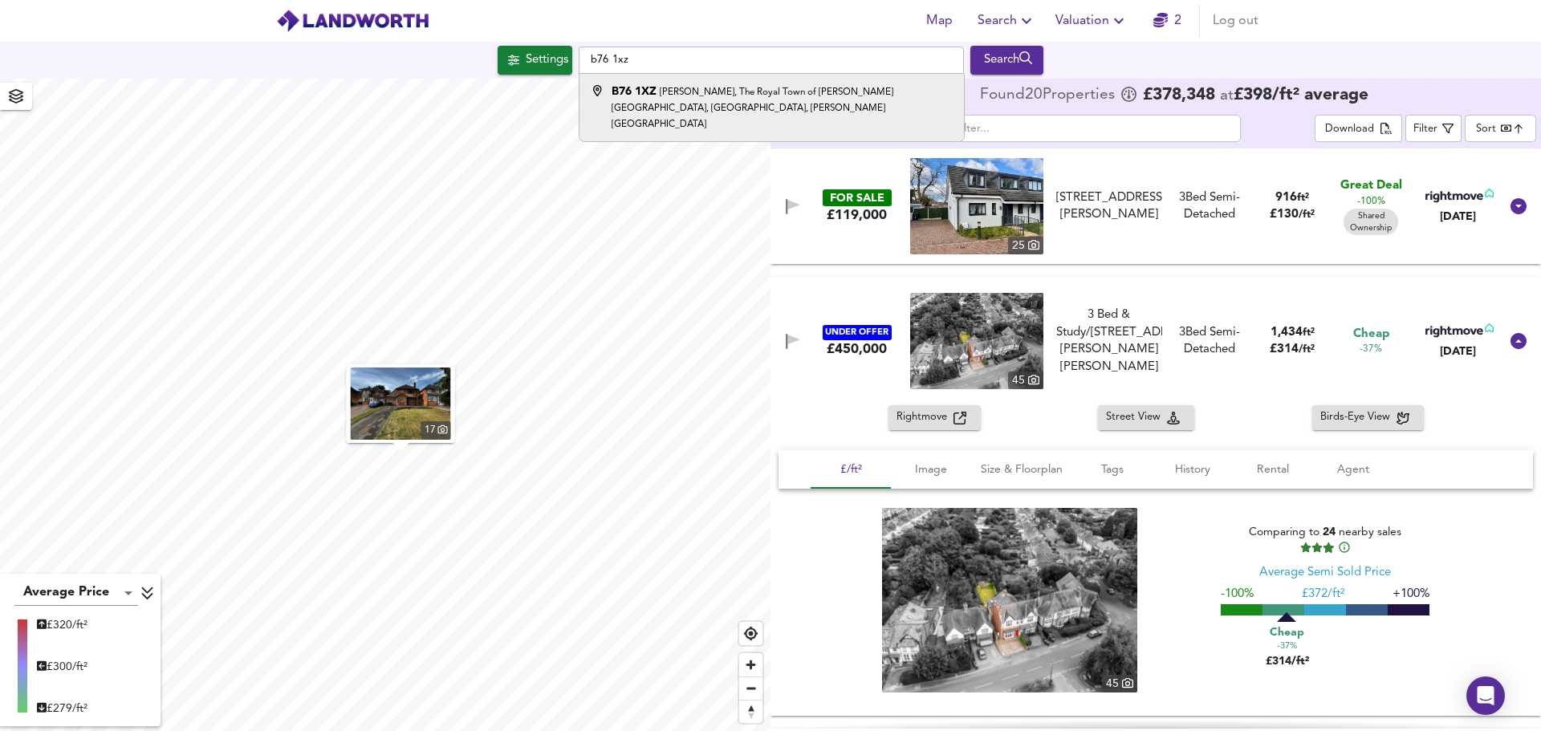
click at [694, 92] on small "[PERSON_NAME], The Royal Town of [PERSON_NAME][GEOGRAPHIC_DATA], [GEOGRAPHIC_DA…" at bounding box center [753, 109] width 282 height 42
type input "[PERSON_NAME], [STREET_ADDRESS][PERSON_NAME][PERSON_NAME]"
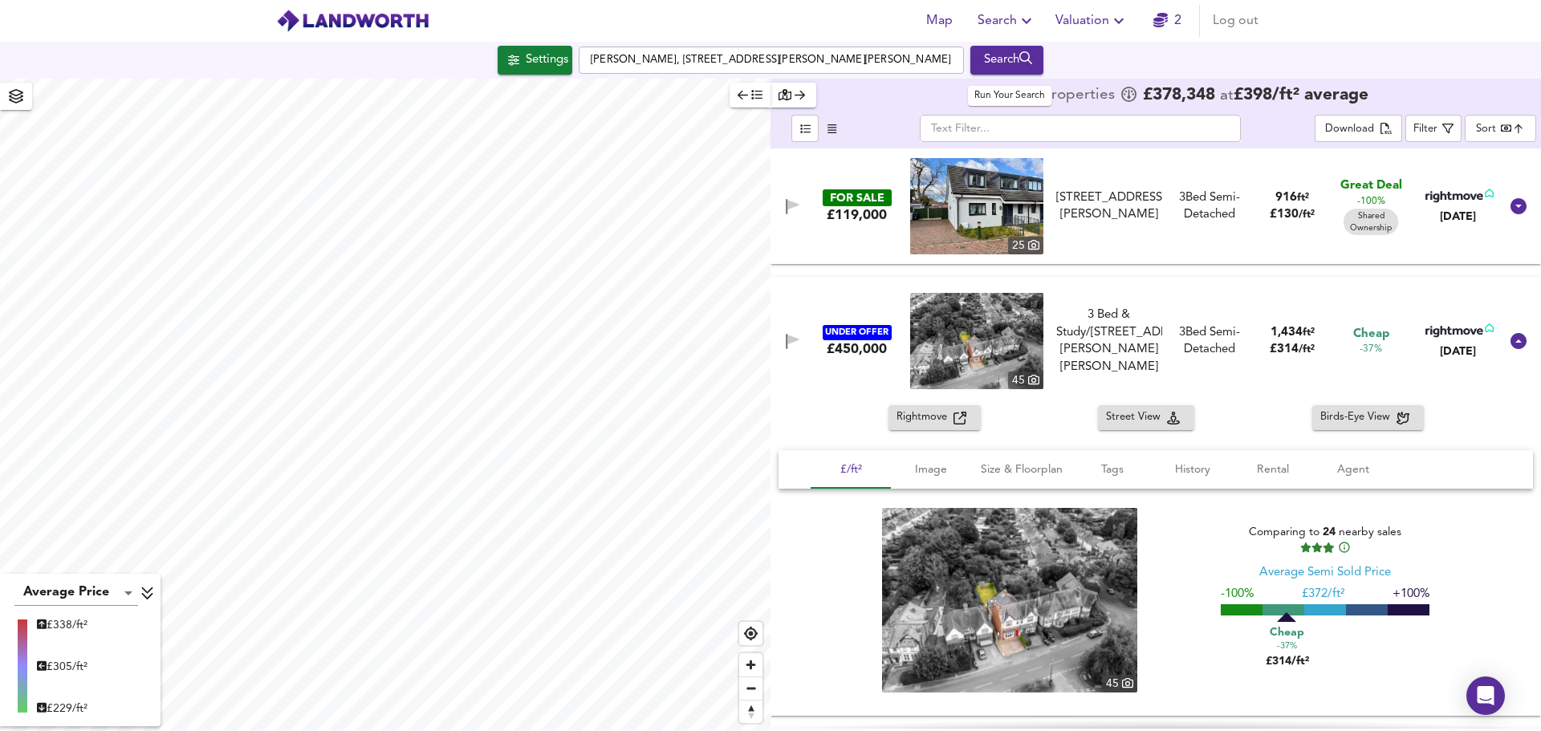
click at [1040, 68] on div "Search" at bounding box center [1007, 60] width 65 height 21
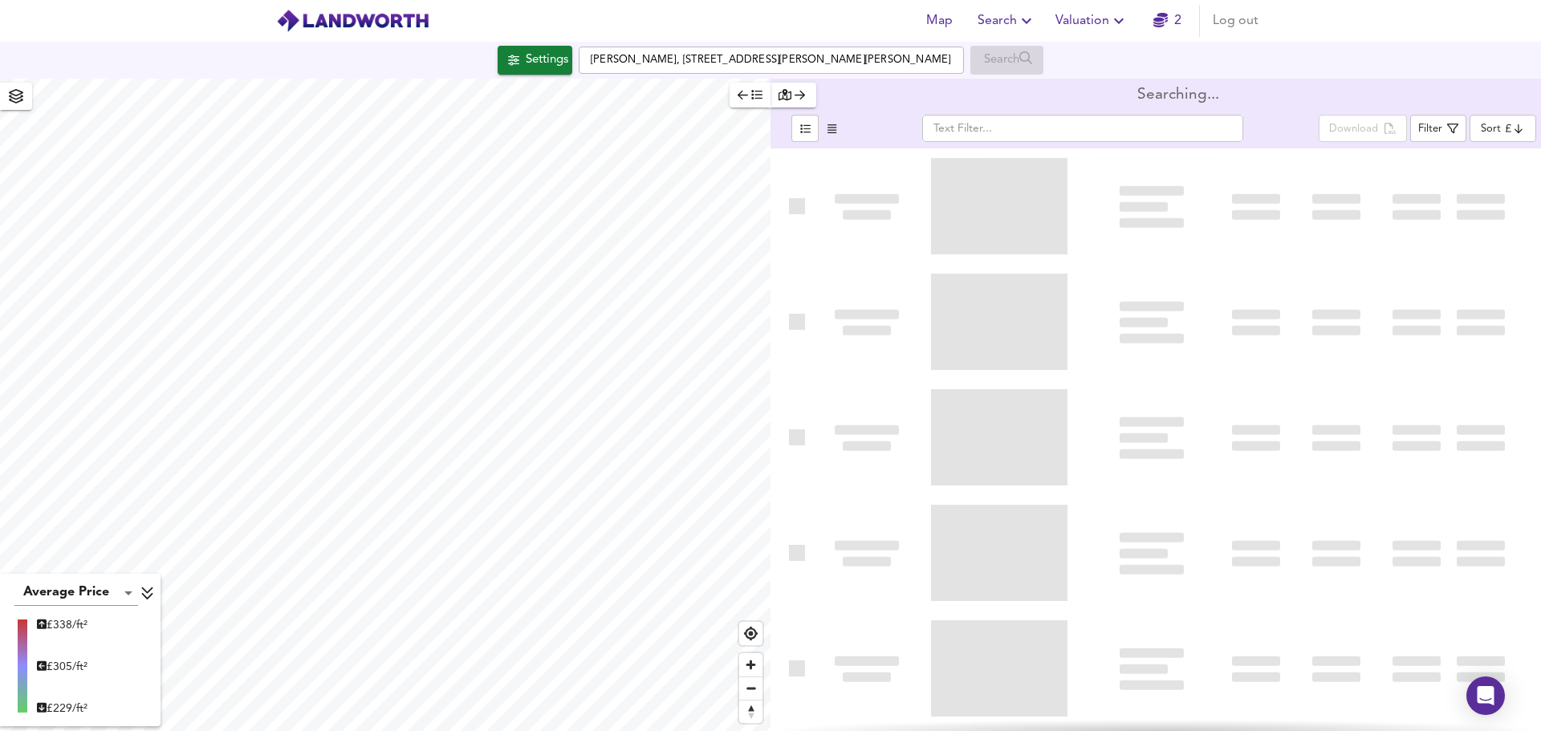
type input "bestdeal"
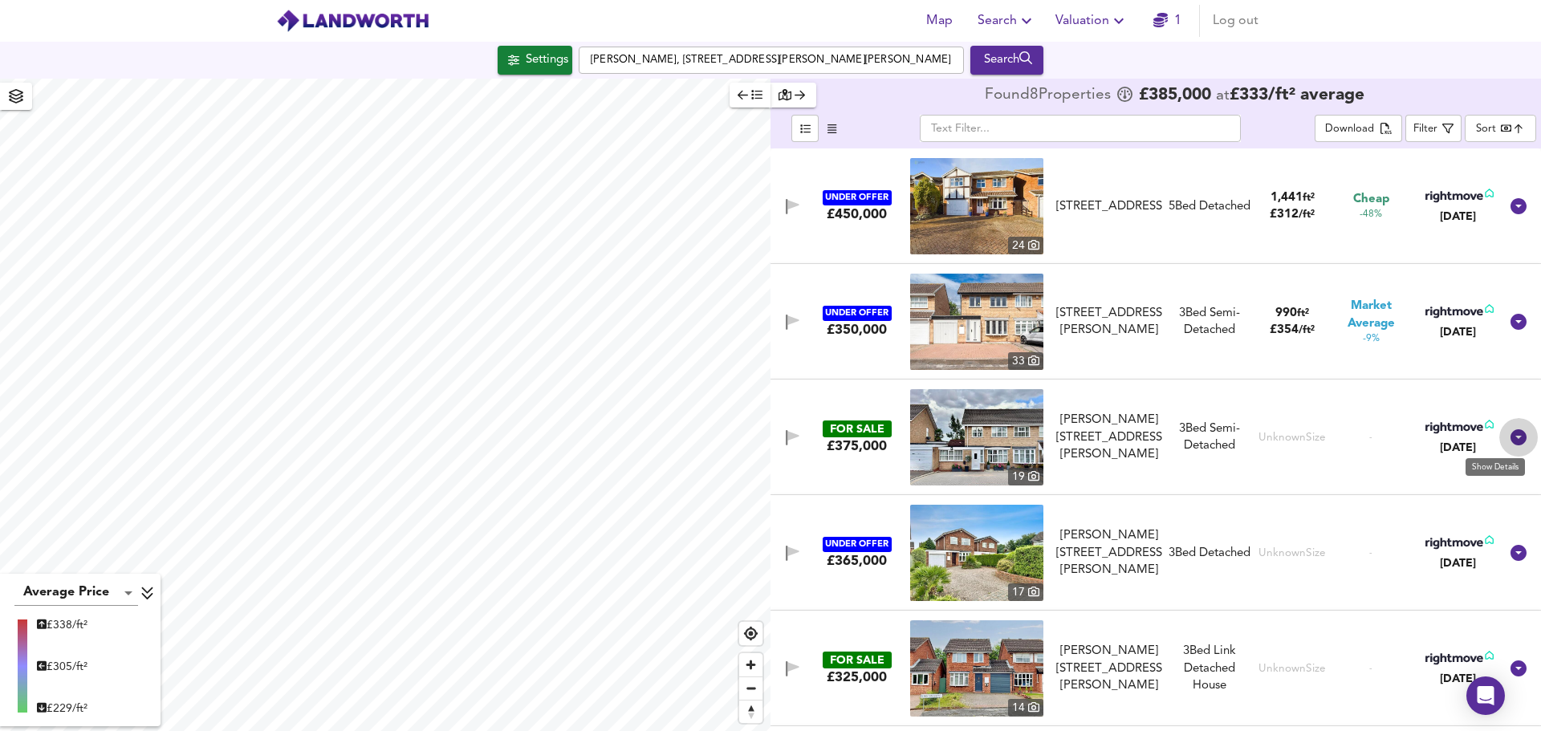
click at [1511, 438] on icon at bounding box center [1519, 438] width 16 height 16
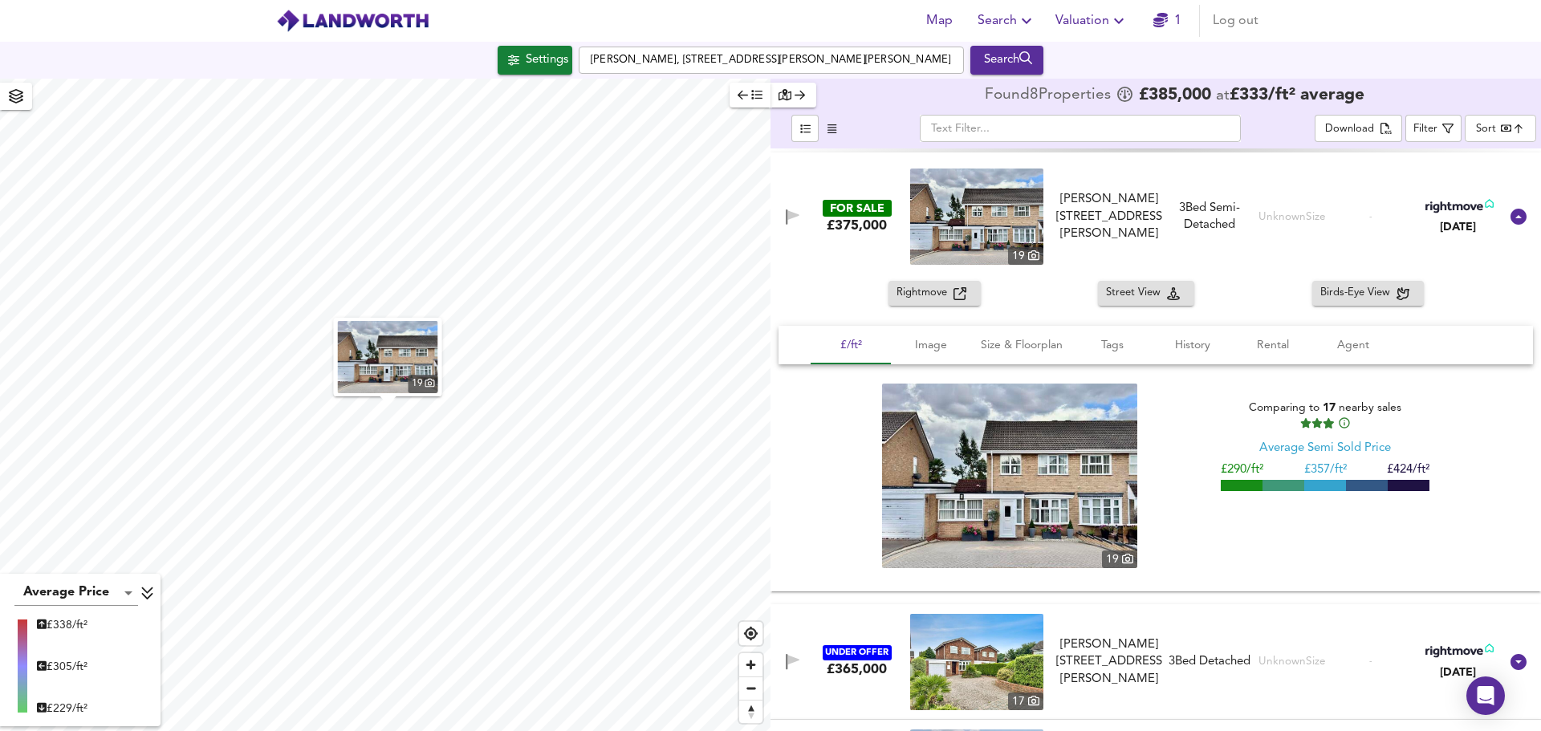
scroll to position [241, 0]
click at [1357, 291] on span "Birds-Eye View" at bounding box center [1359, 292] width 76 height 18
click at [1517, 221] on icon at bounding box center [1518, 215] width 19 height 19
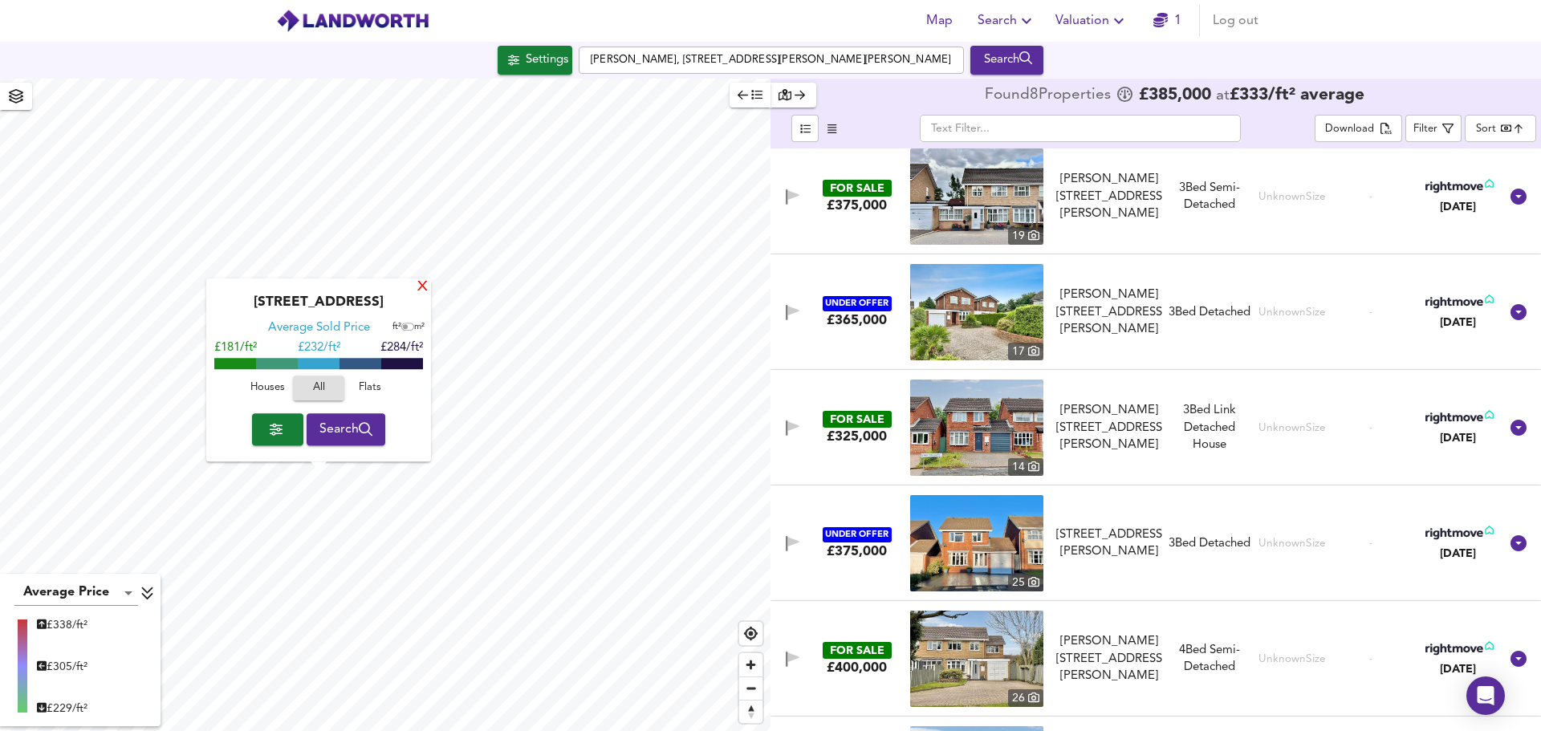
click at [420, 290] on div "X" at bounding box center [423, 287] width 14 height 15
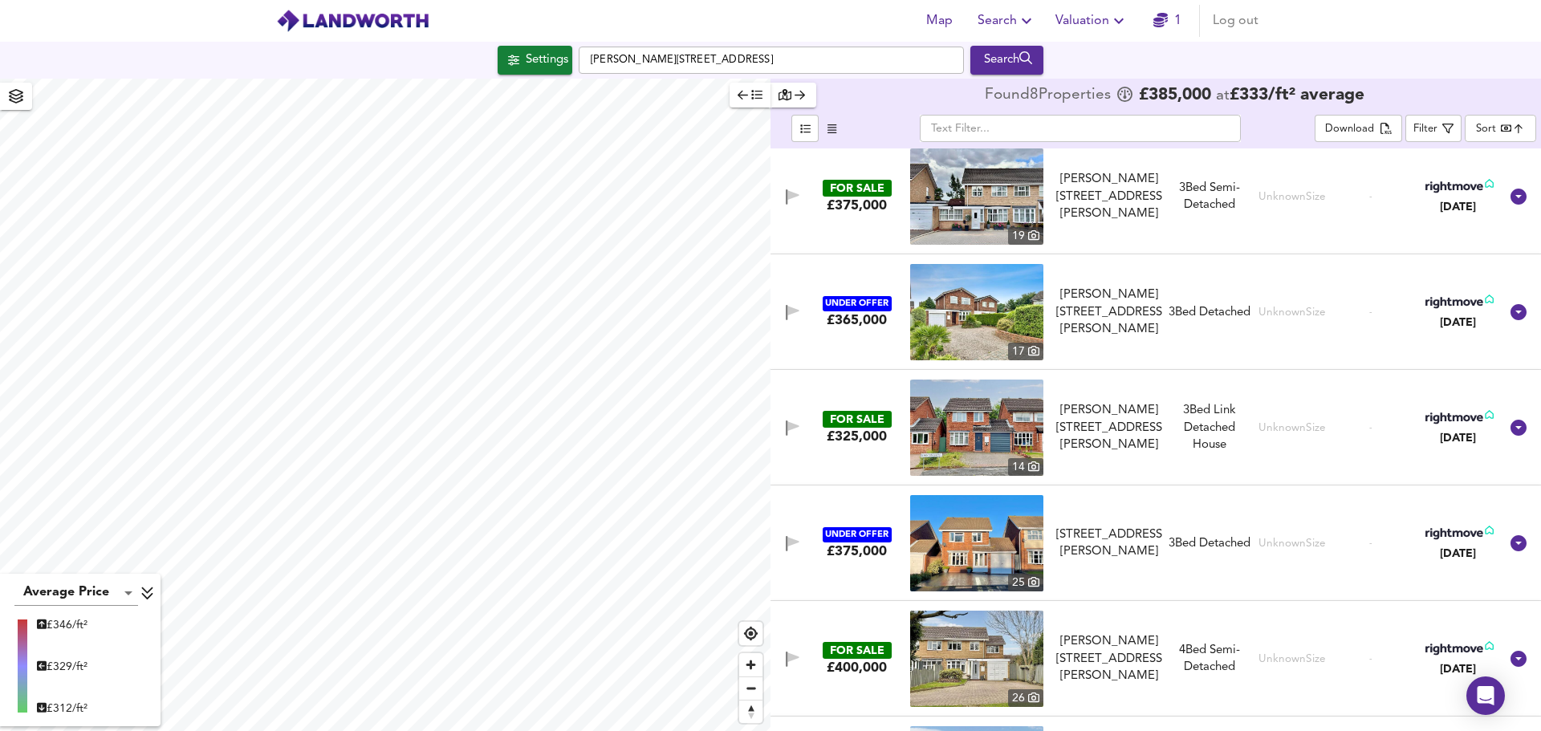
type input "773"
click at [1018, 48] on button "Search" at bounding box center [1007, 60] width 73 height 29
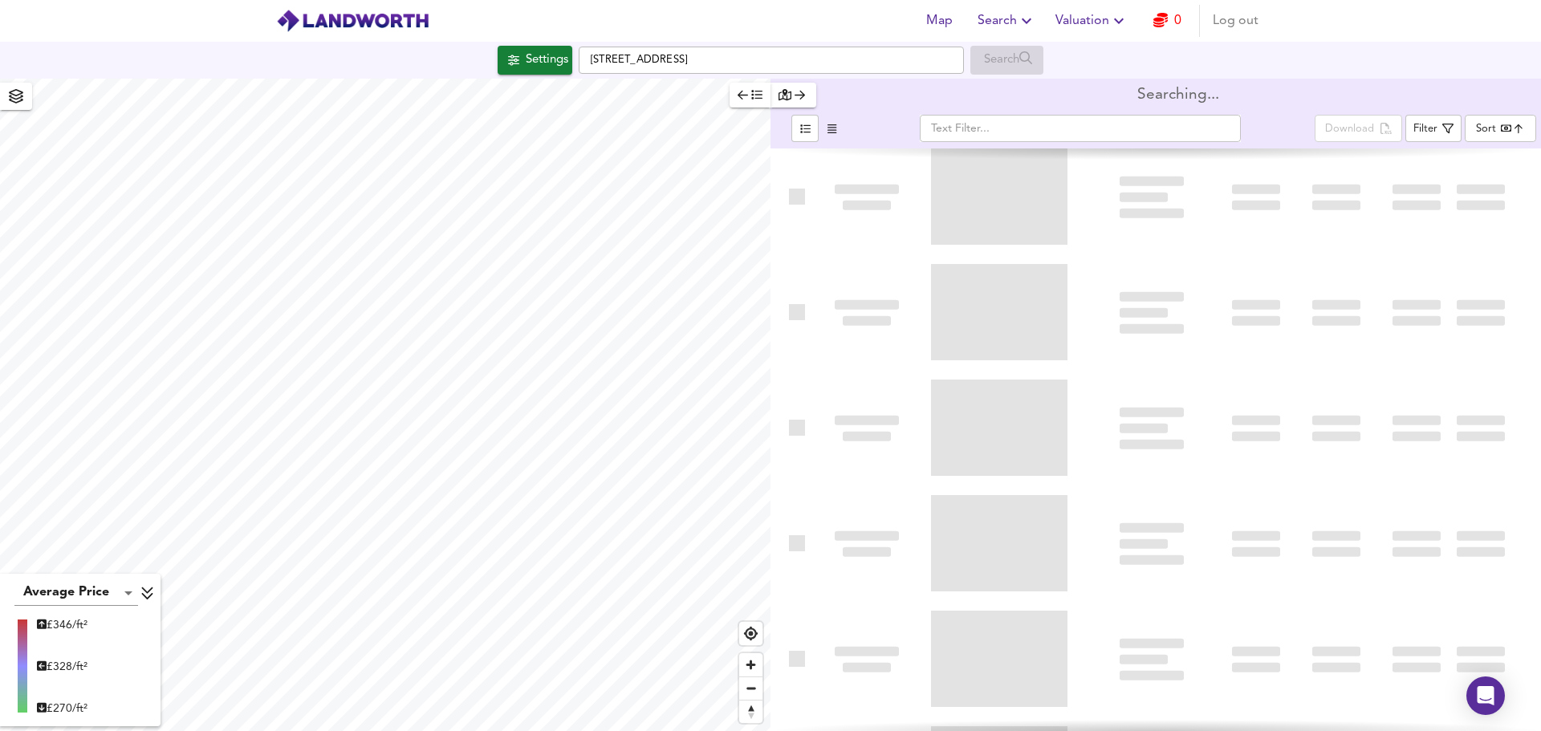
type input "bestdeal"
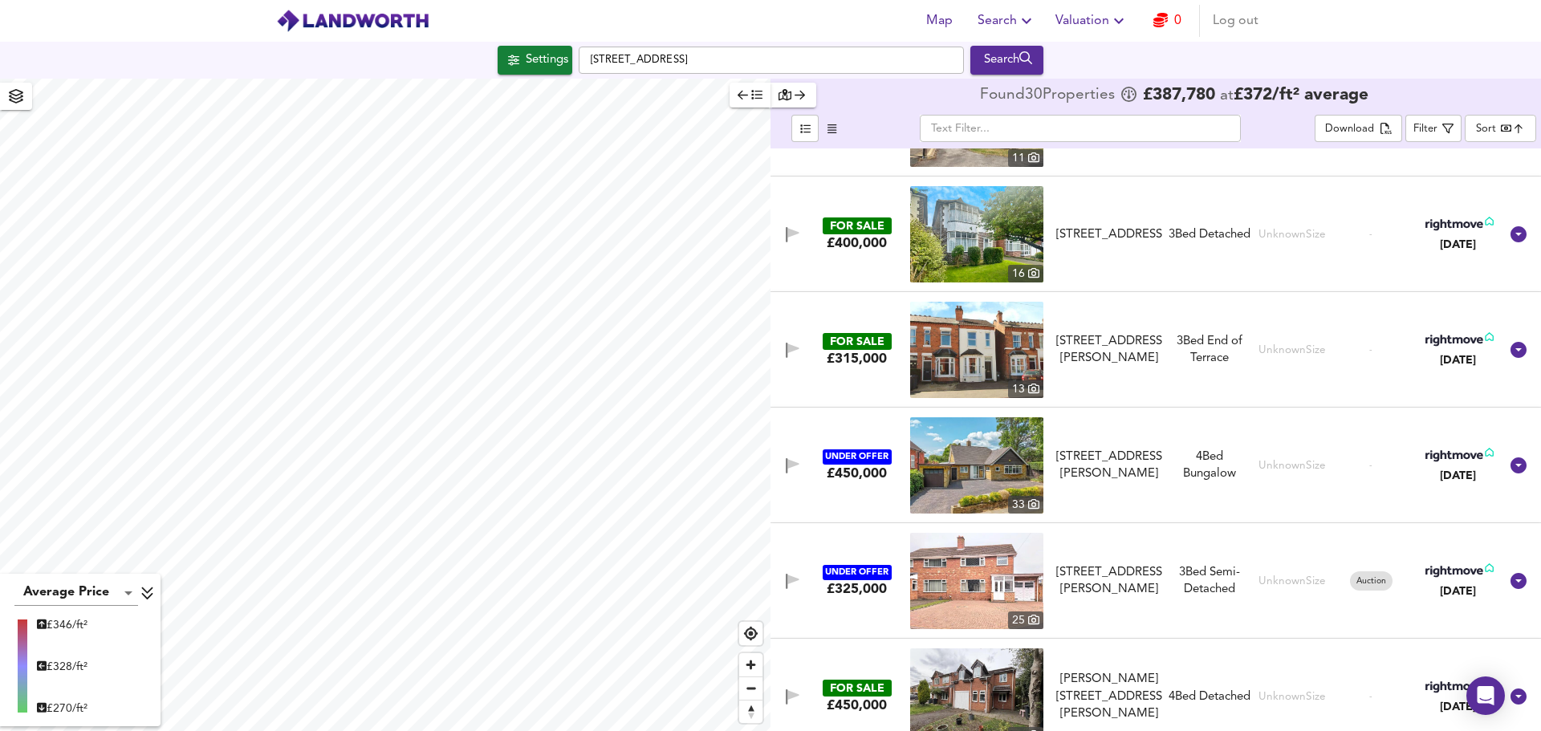
scroll to position [1922, 0]
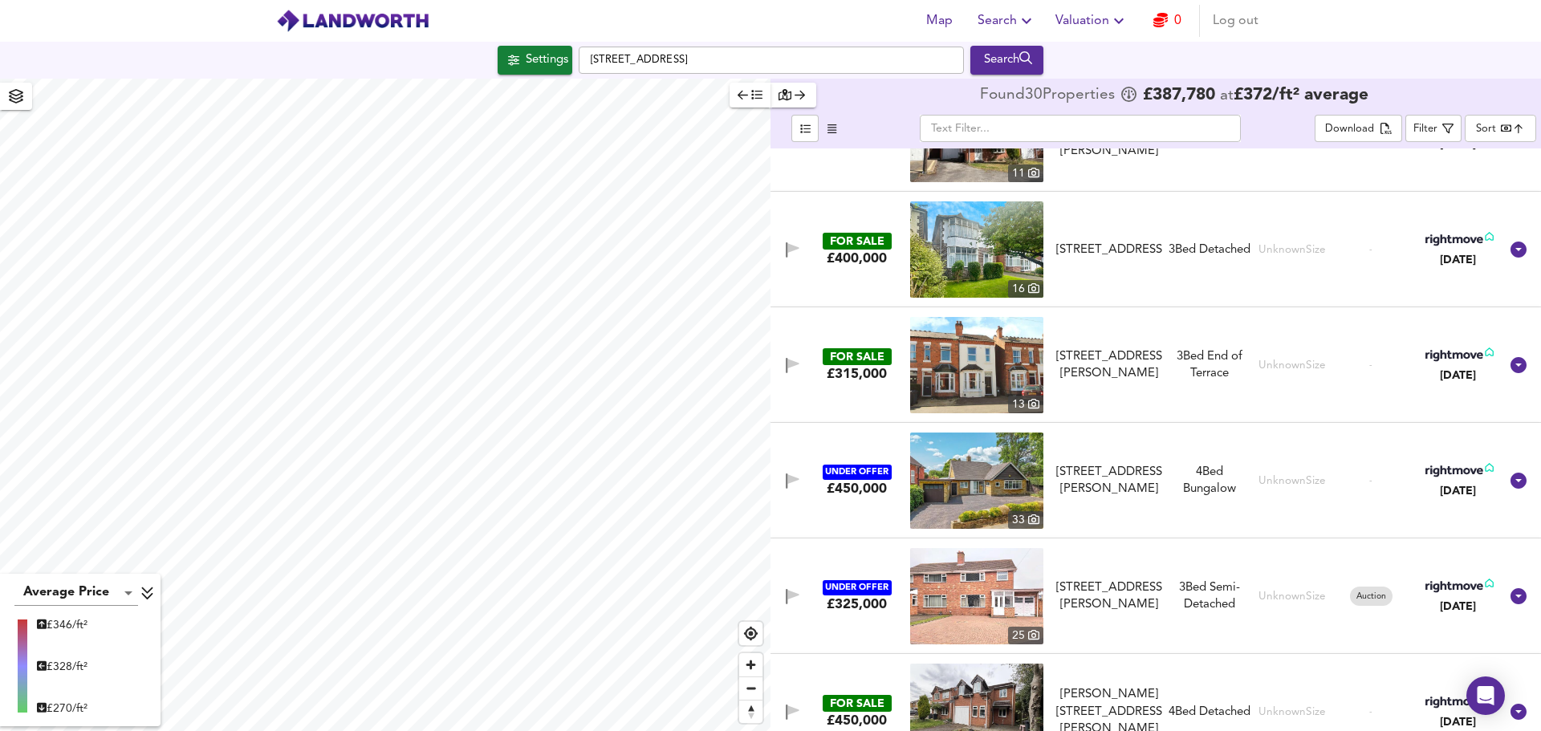
click at [867, 362] on div "FOR SALE" at bounding box center [857, 356] width 69 height 17
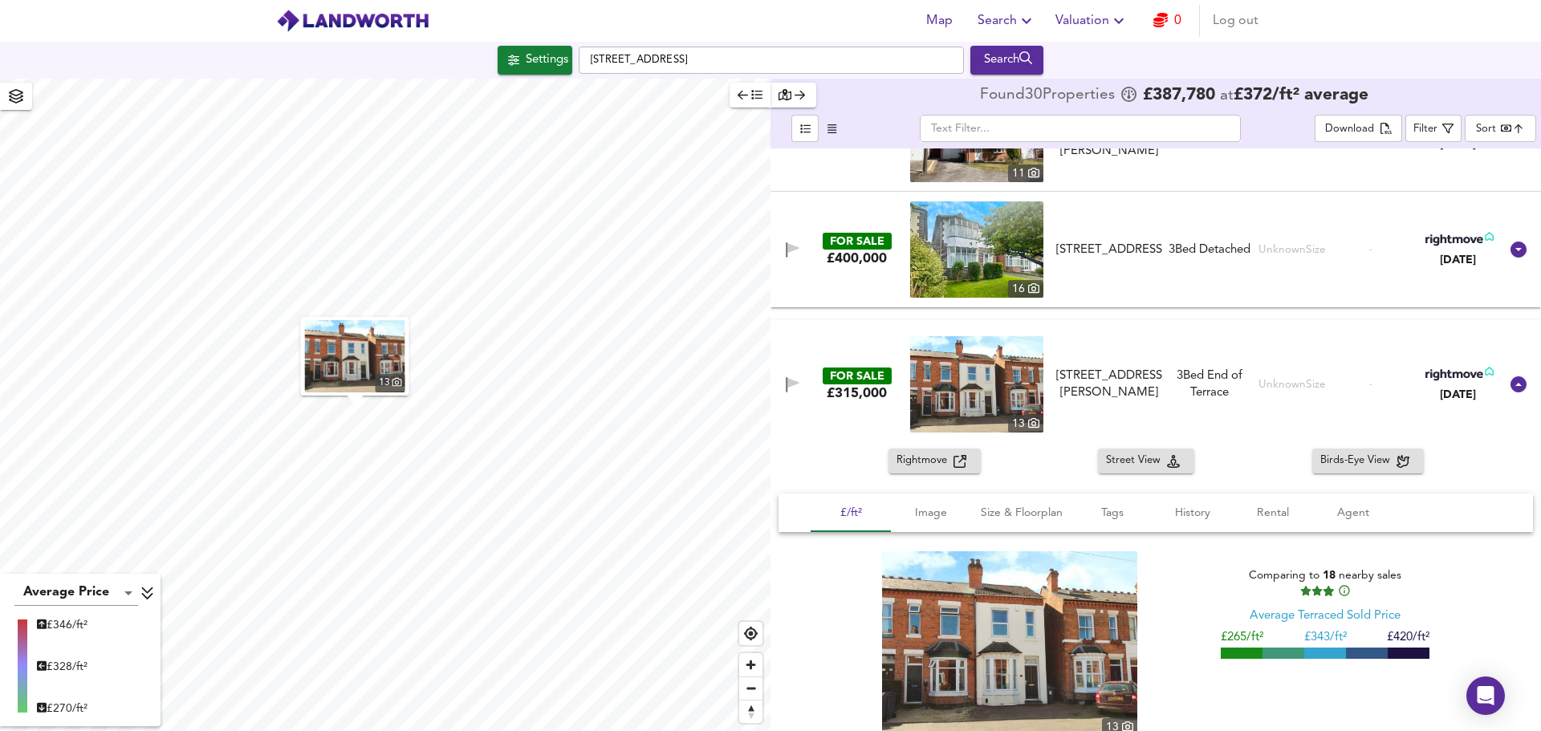
click at [1000, 641] on img at bounding box center [1009, 644] width 255 height 185
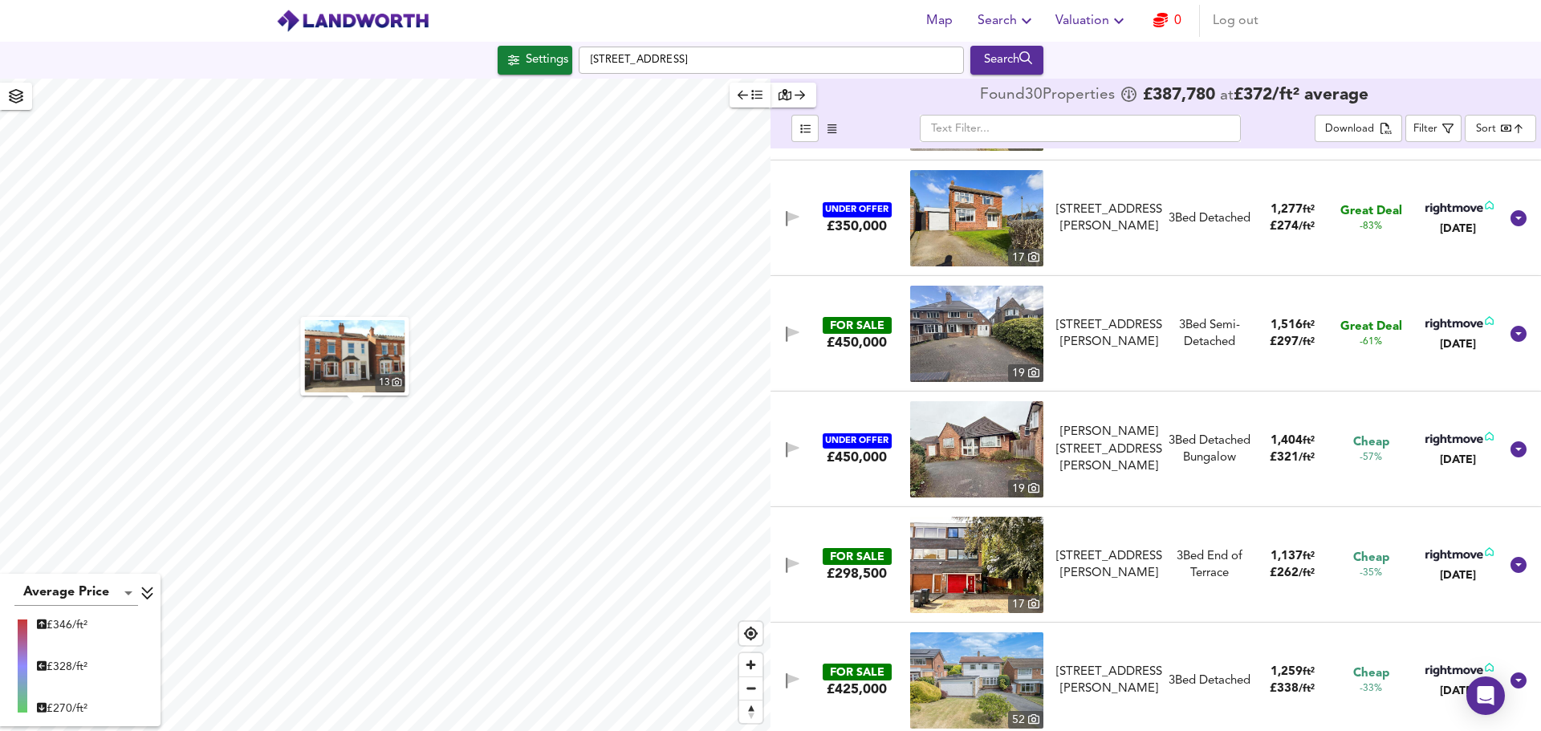
scroll to position [0, 0]
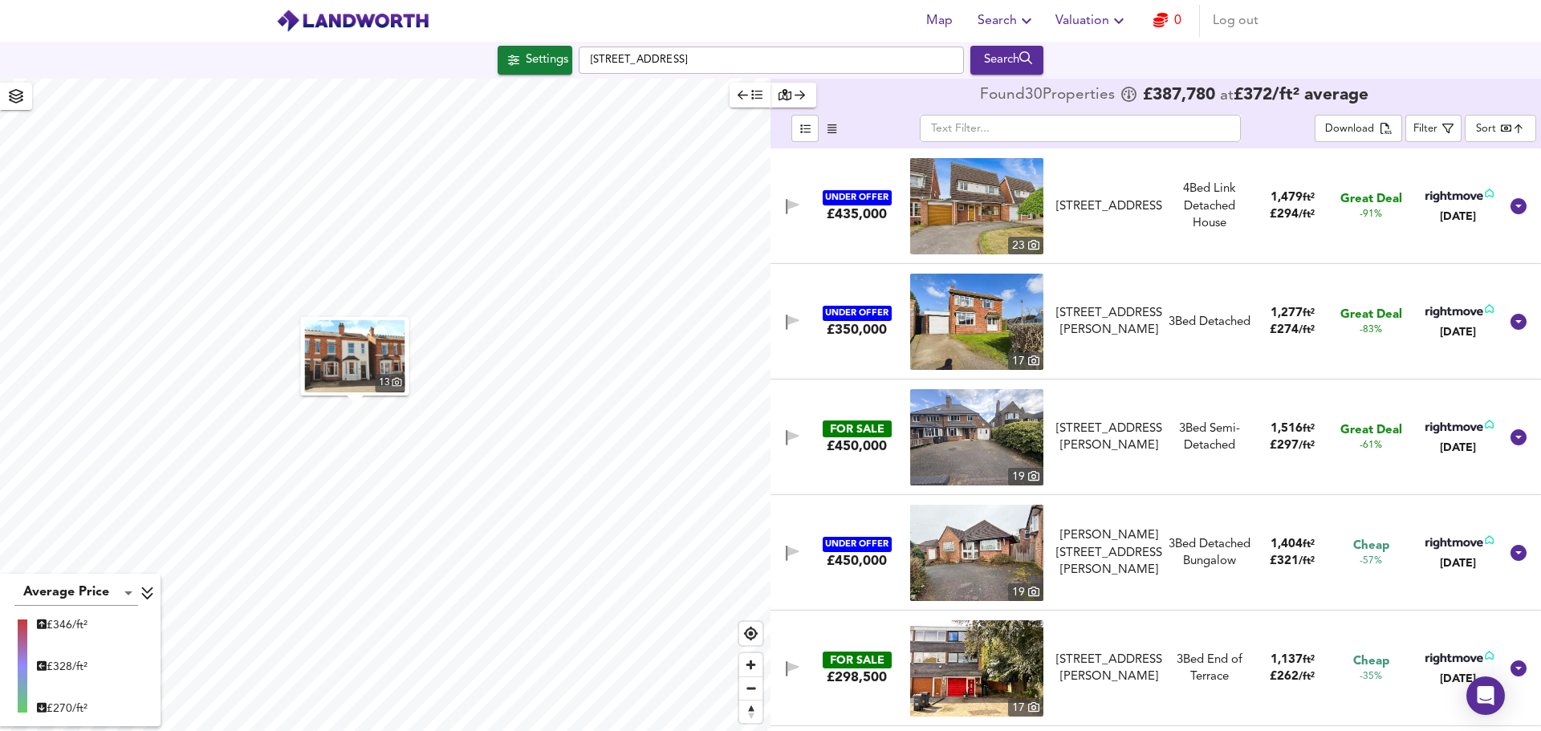
click at [800, 96] on icon "button" at bounding box center [800, 94] width 10 height 11
